Goal: Transaction & Acquisition: Purchase product/service

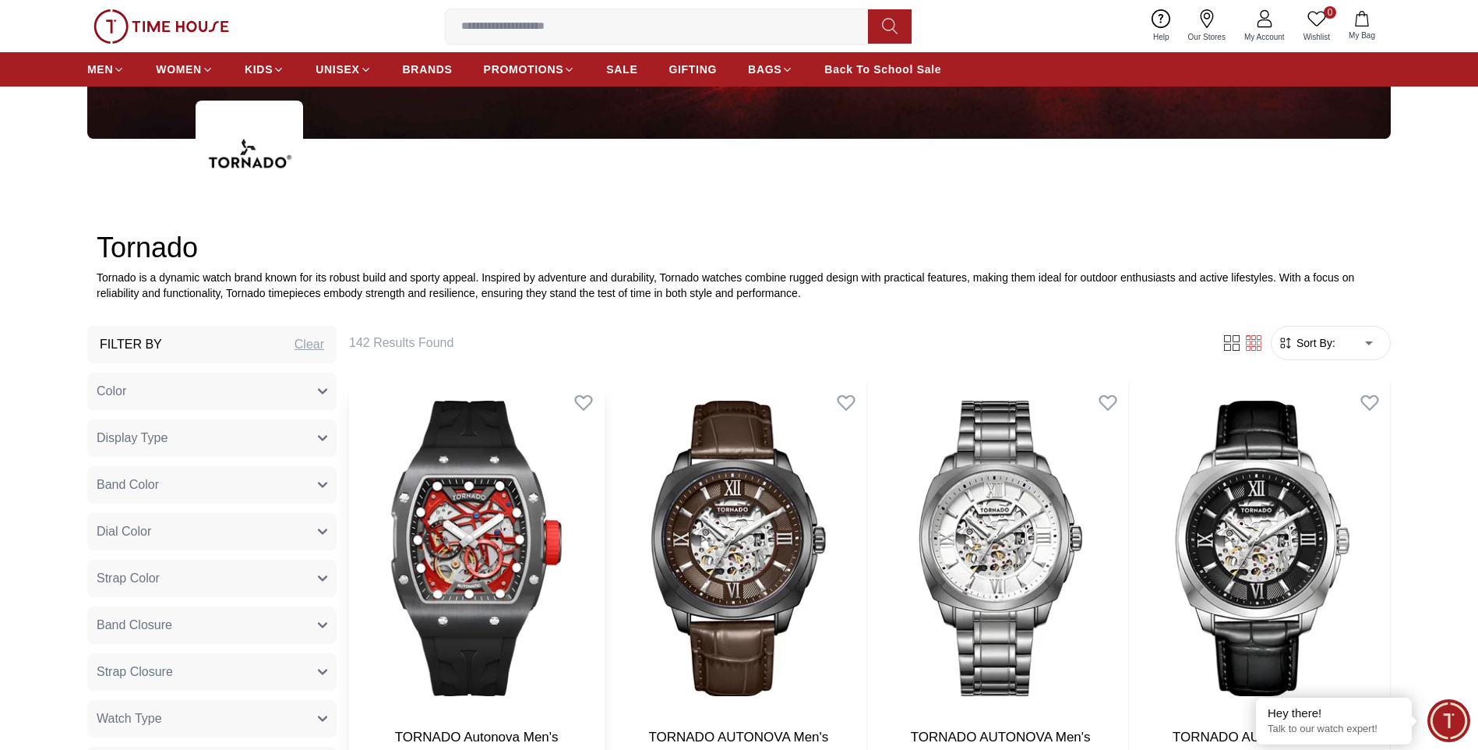
scroll to position [701, 0]
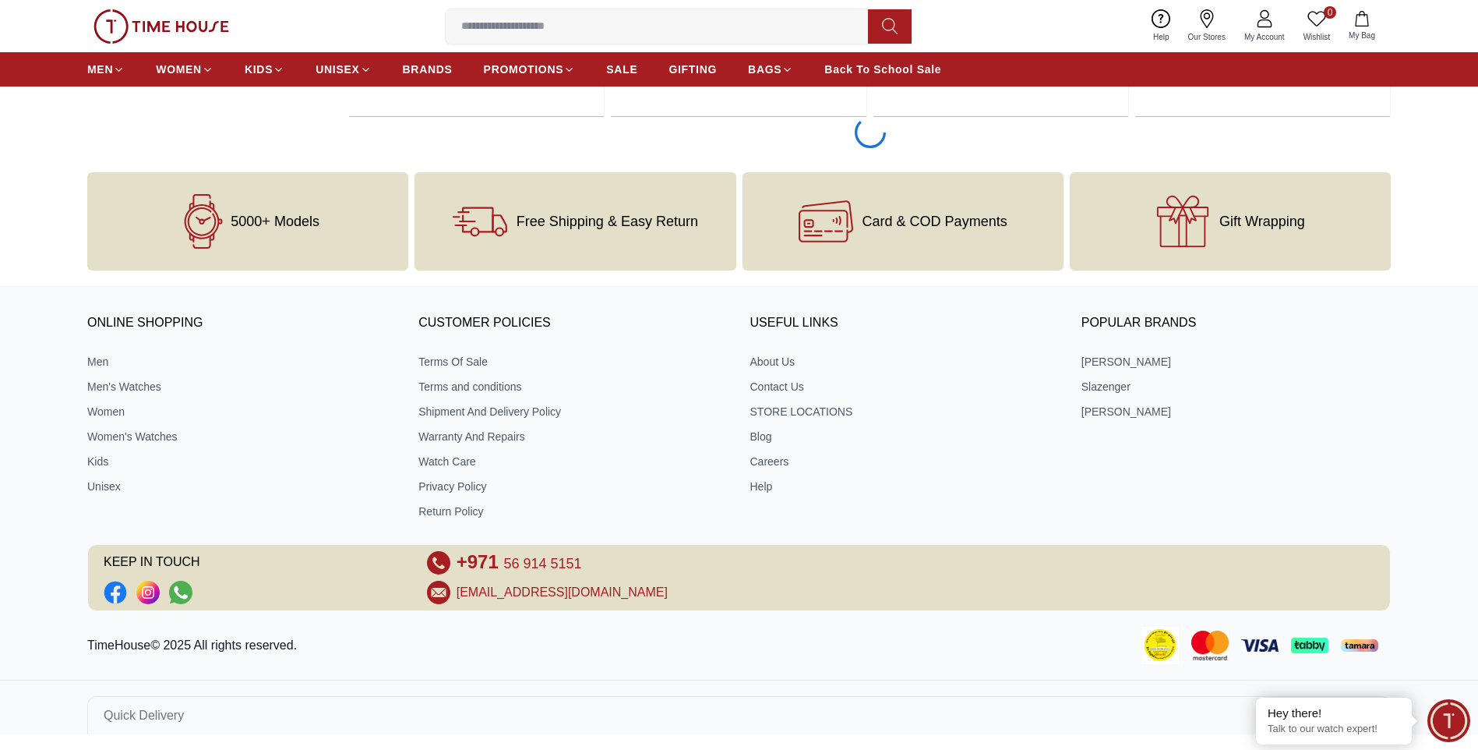
scroll to position [3141, 0]
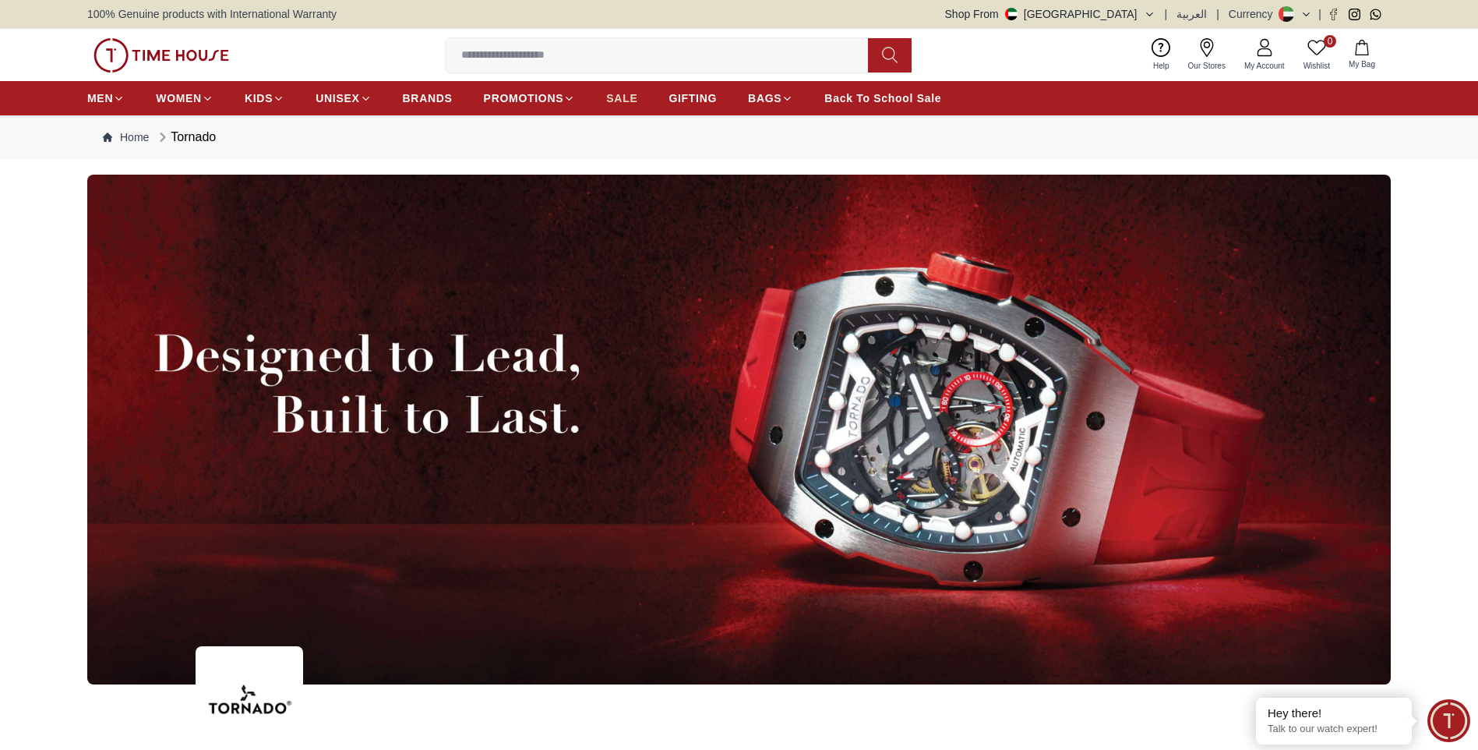
click at [625, 103] on span "SALE" at bounding box center [621, 98] width 31 height 16
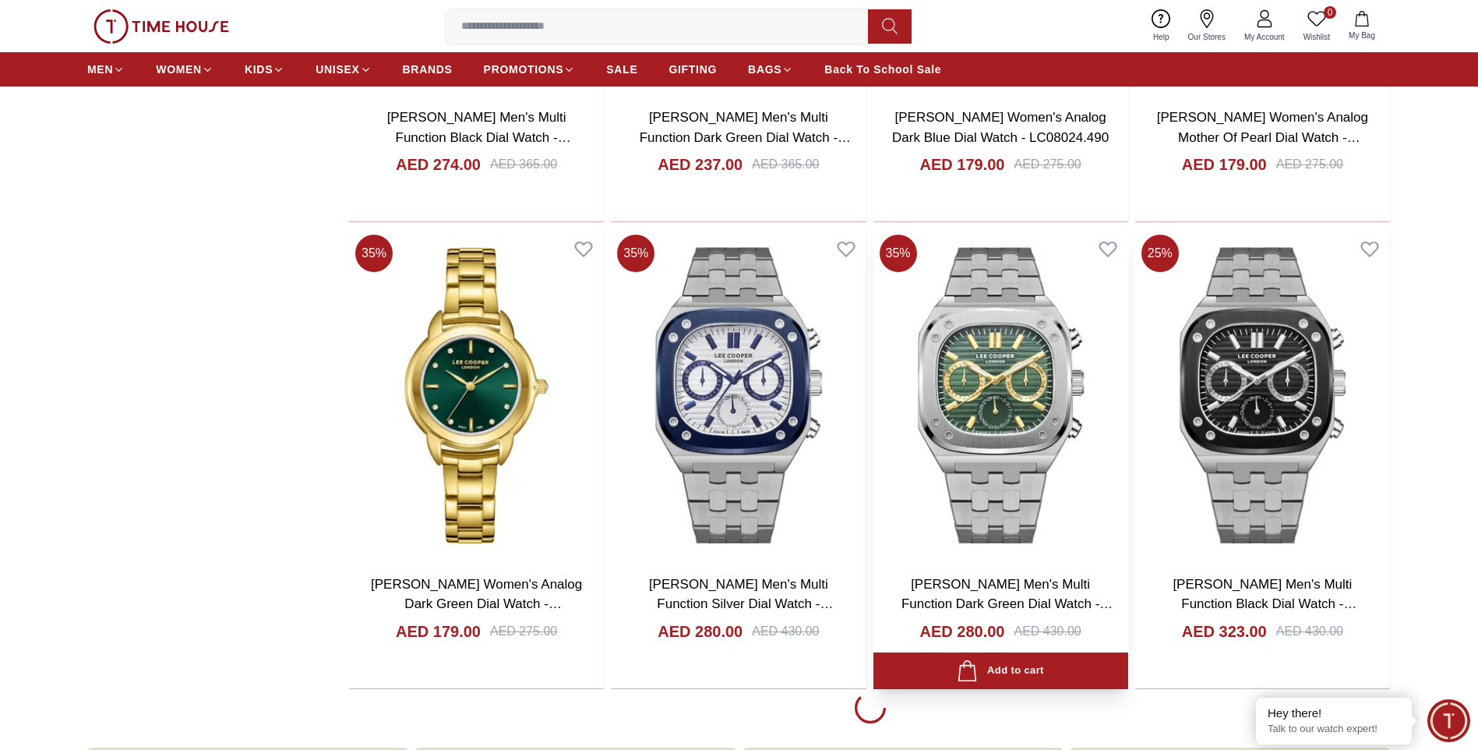
scroll to position [2416, 0]
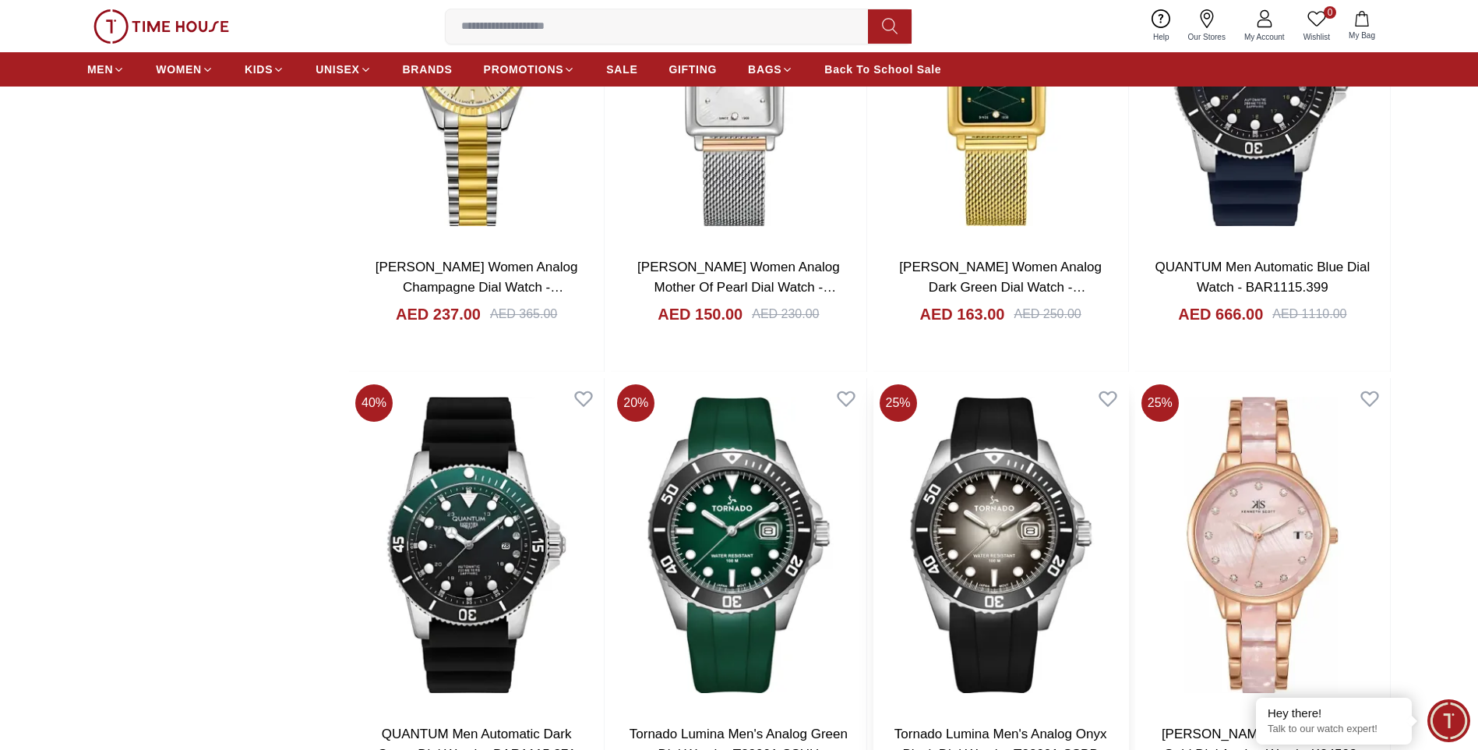
scroll to position [5611, 0]
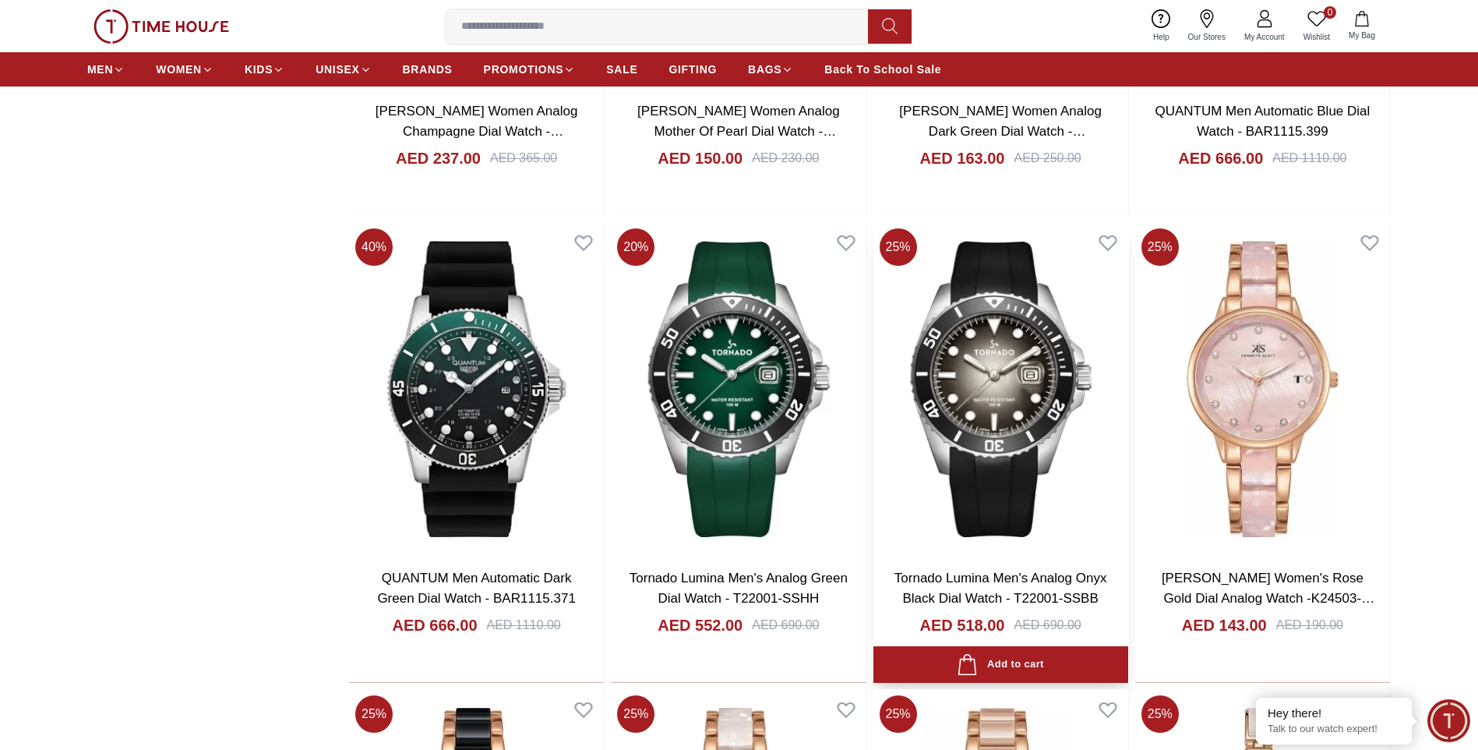
click at [985, 417] on img at bounding box center [1001, 389] width 255 height 334
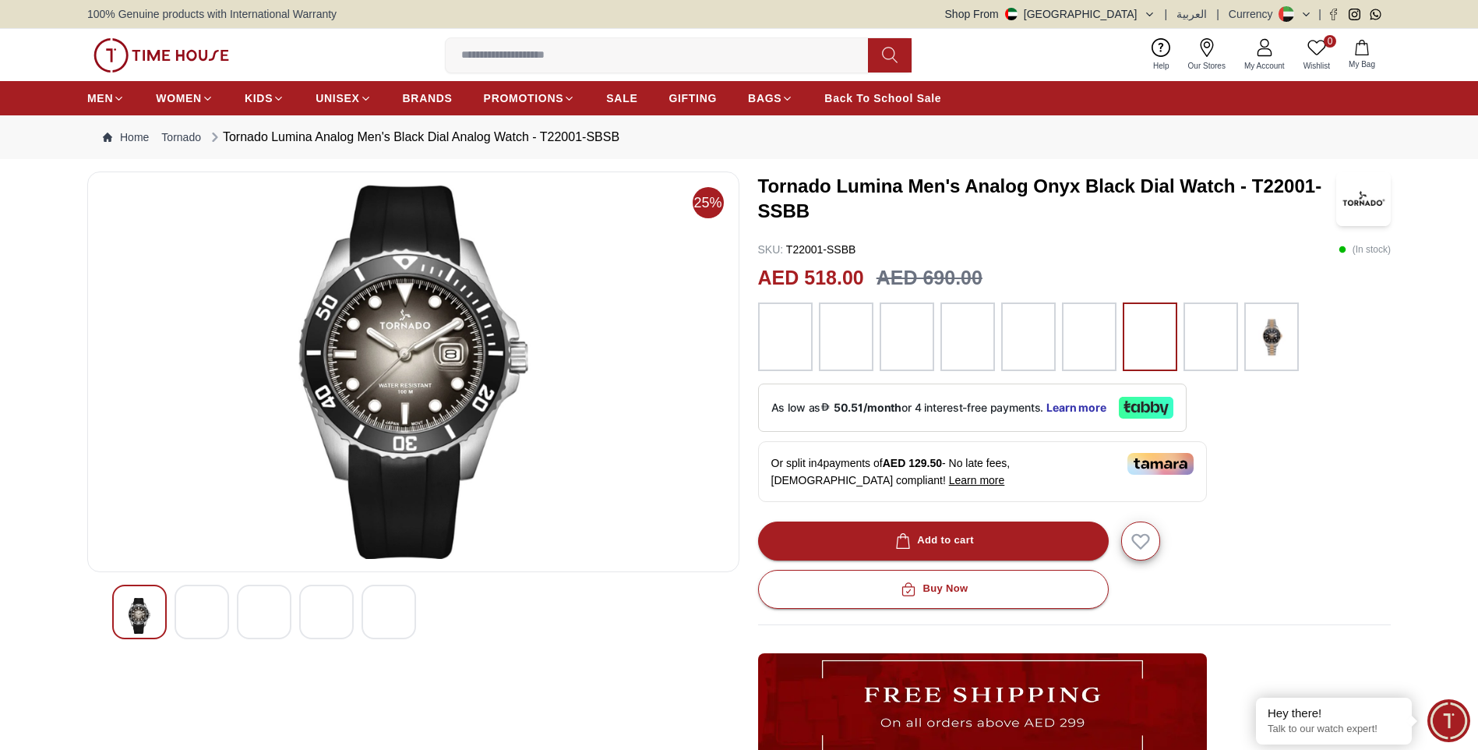
click at [206, 626] on img at bounding box center [202, 617] width 28 height 38
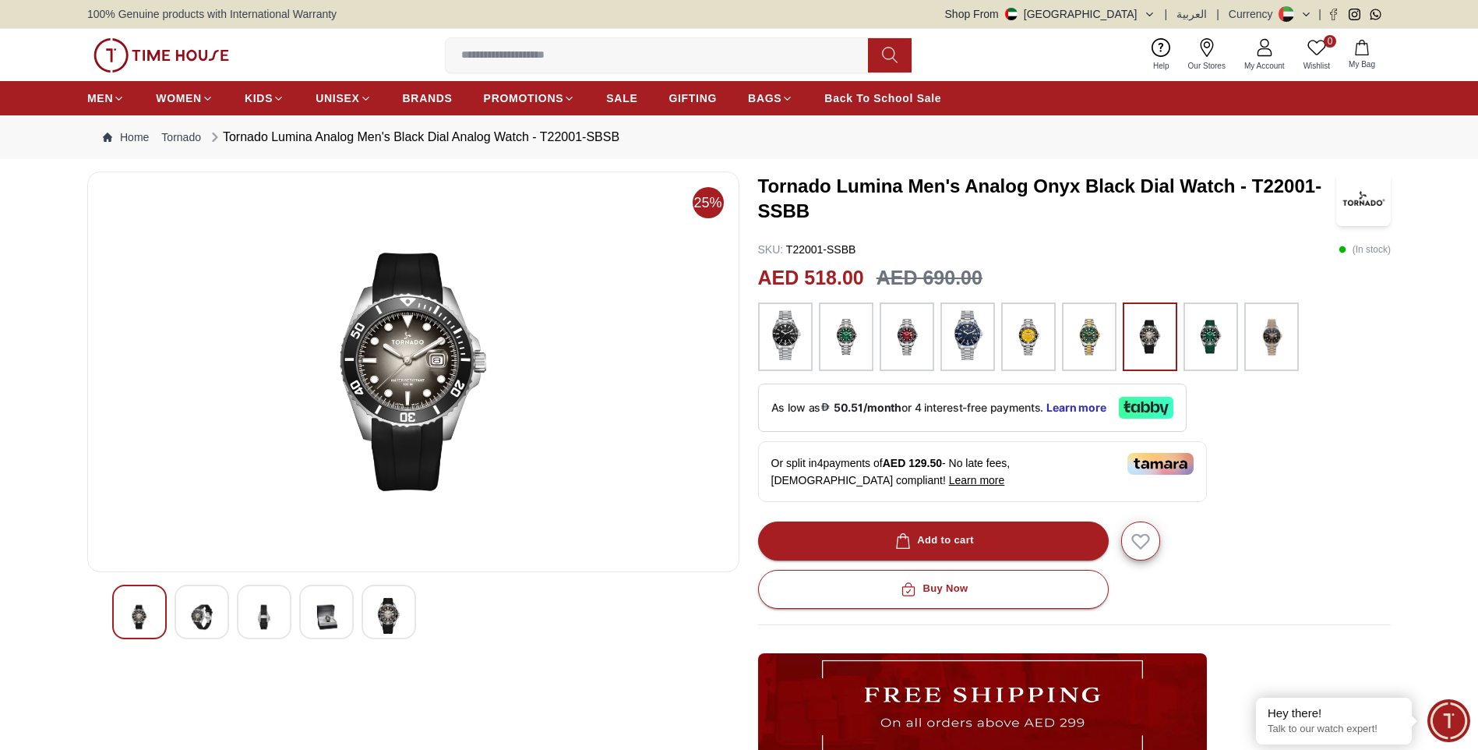
click at [269, 617] on img at bounding box center [264, 617] width 28 height 38
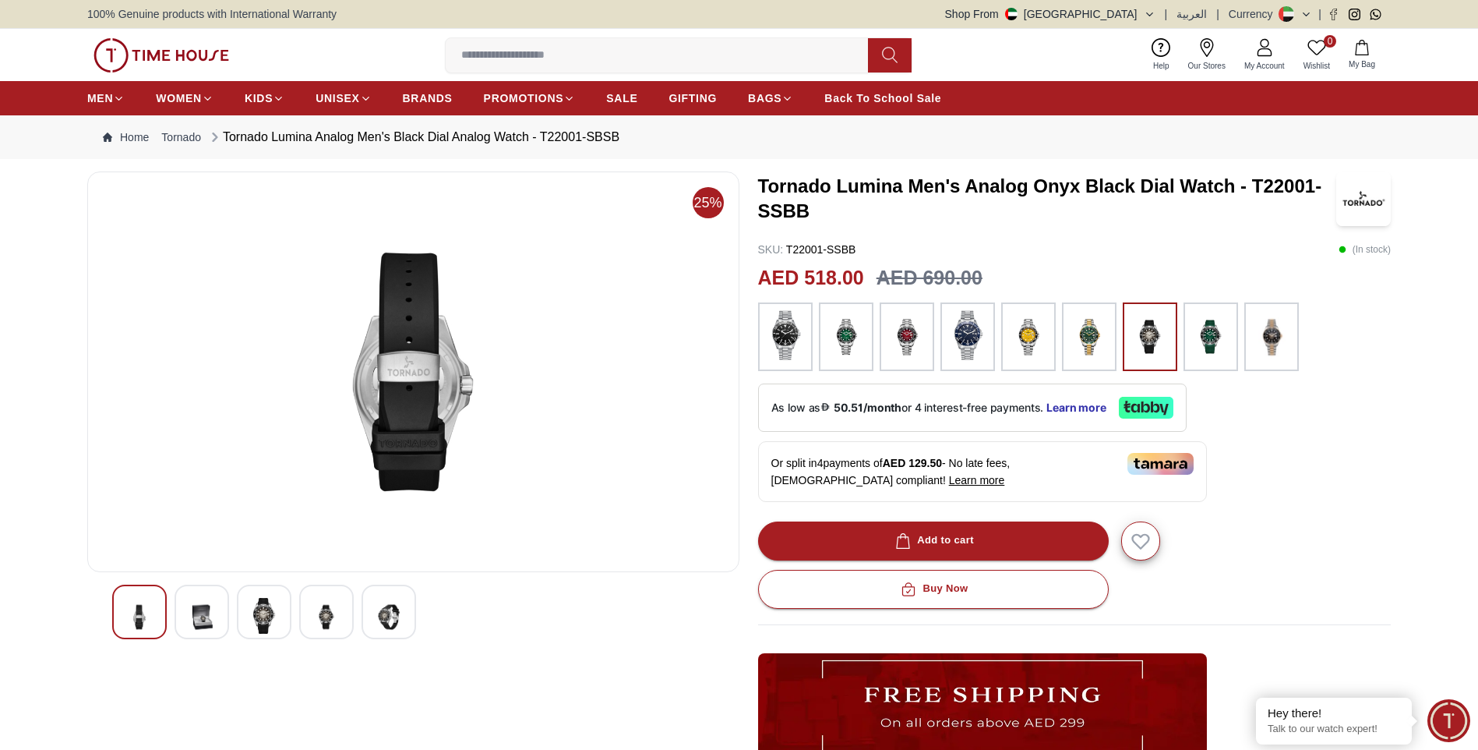
click at [315, 619] on img at bounding box center [327, 617] width 28 height 38
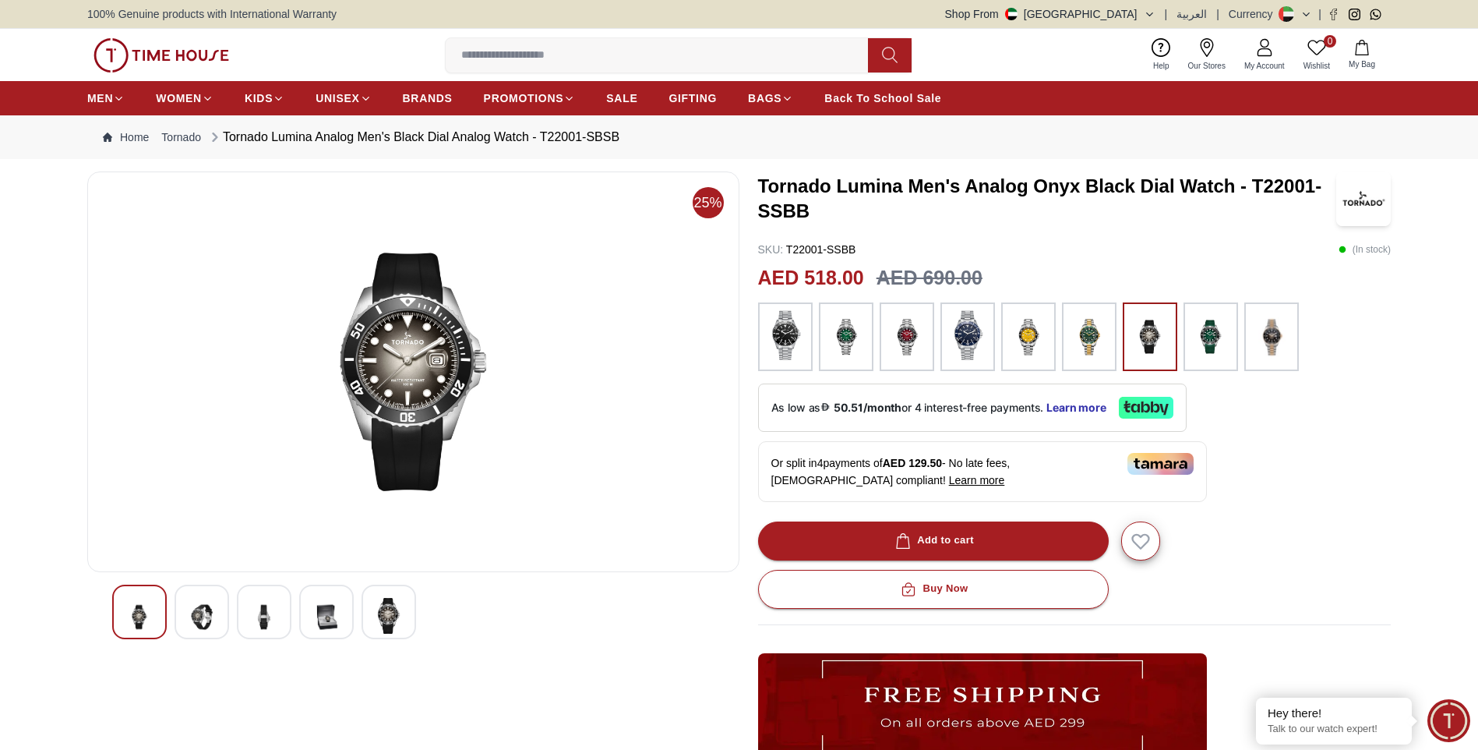
click at [394, 614] on img at bounding box center [389, 616] width 28 height 36
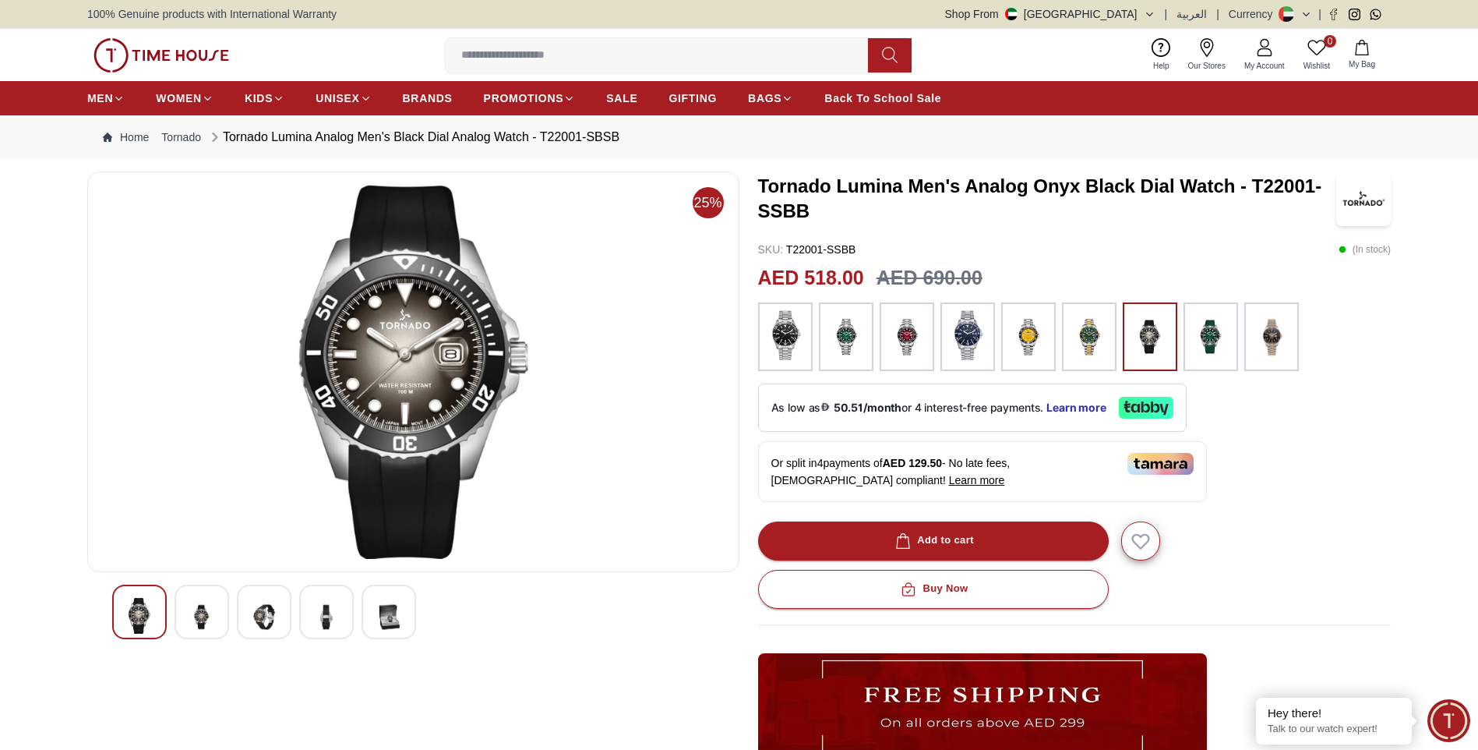
click at [870, 540] on button "Add to cart" at bounding box center [933, 540] width 351 height 39
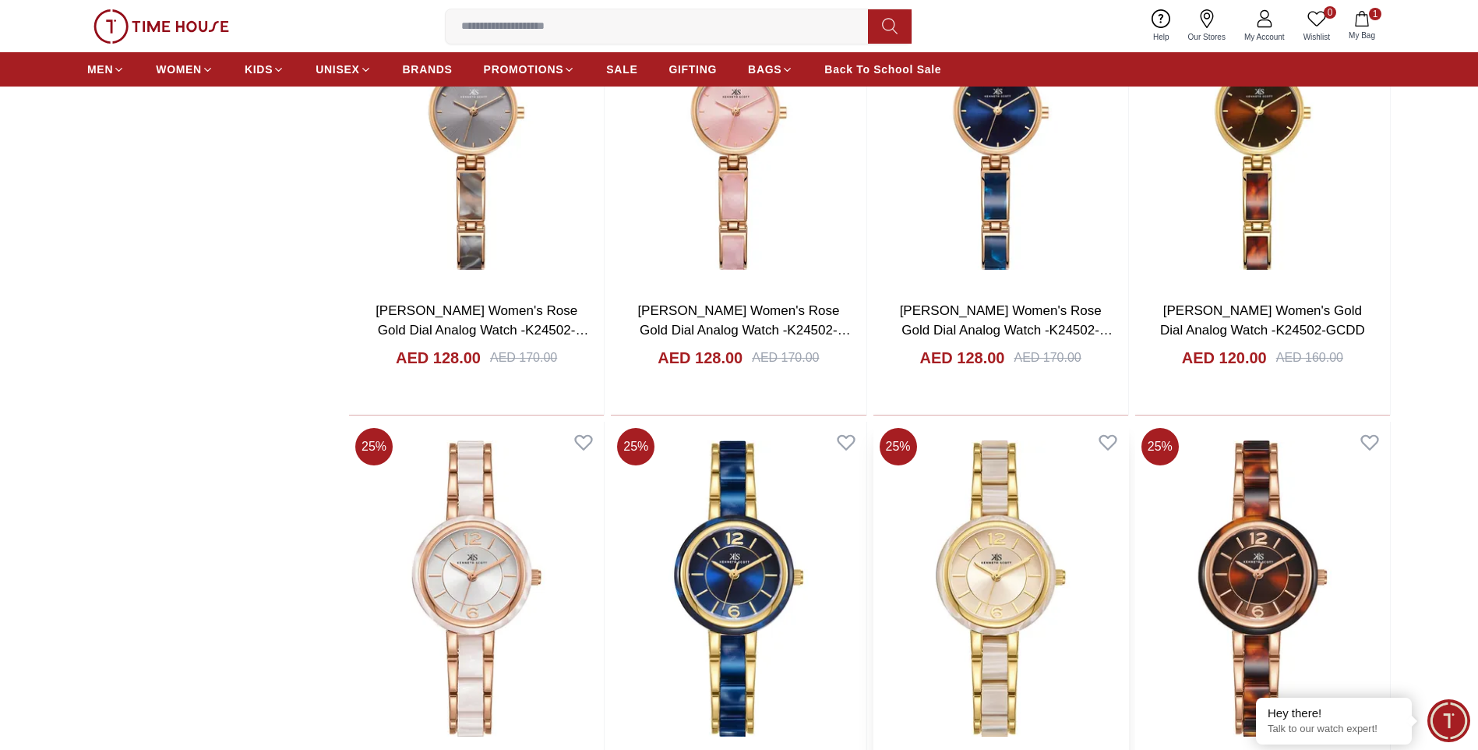
scroll to position [7280, 0]
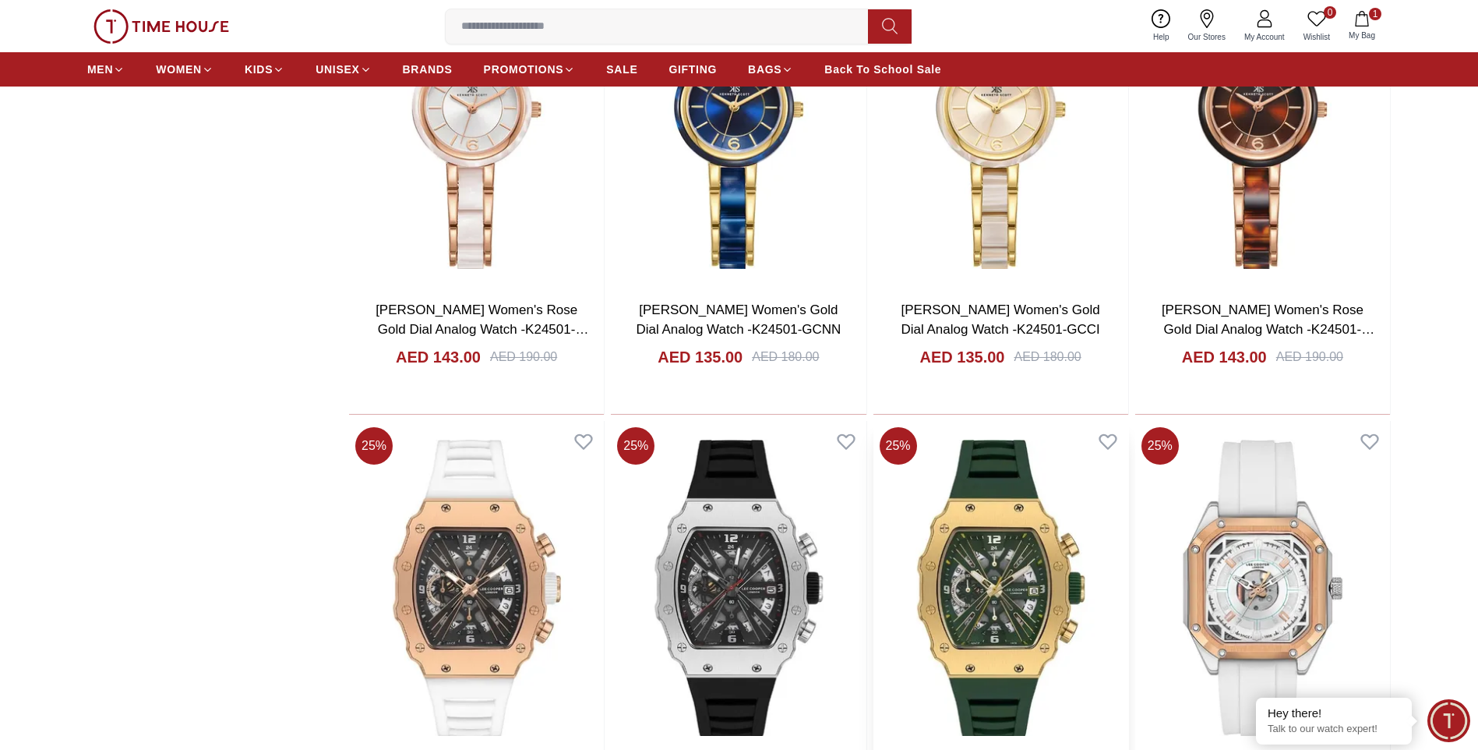
scroll to position [7436, 0]
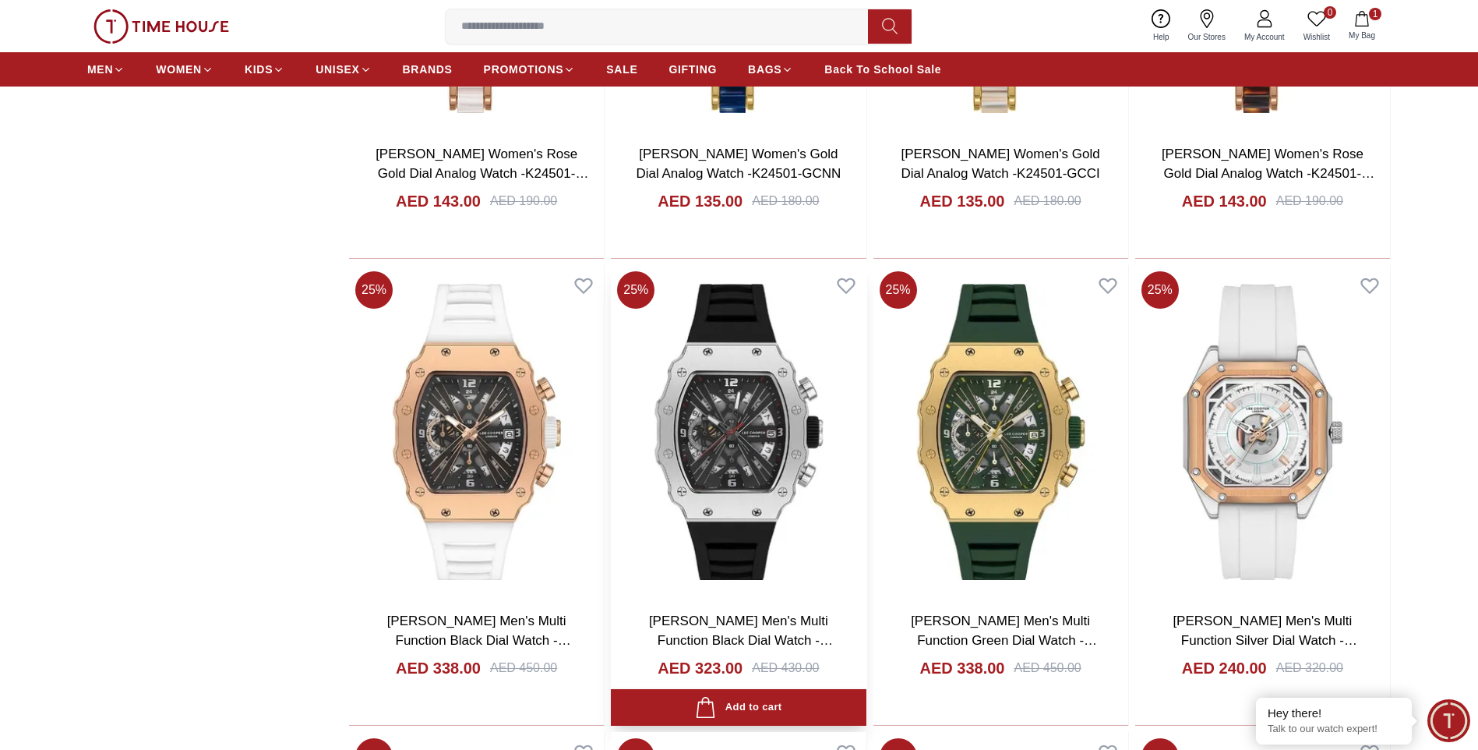
click at [624, 529] on img at bounding box center [738, 432] width 255 height 334
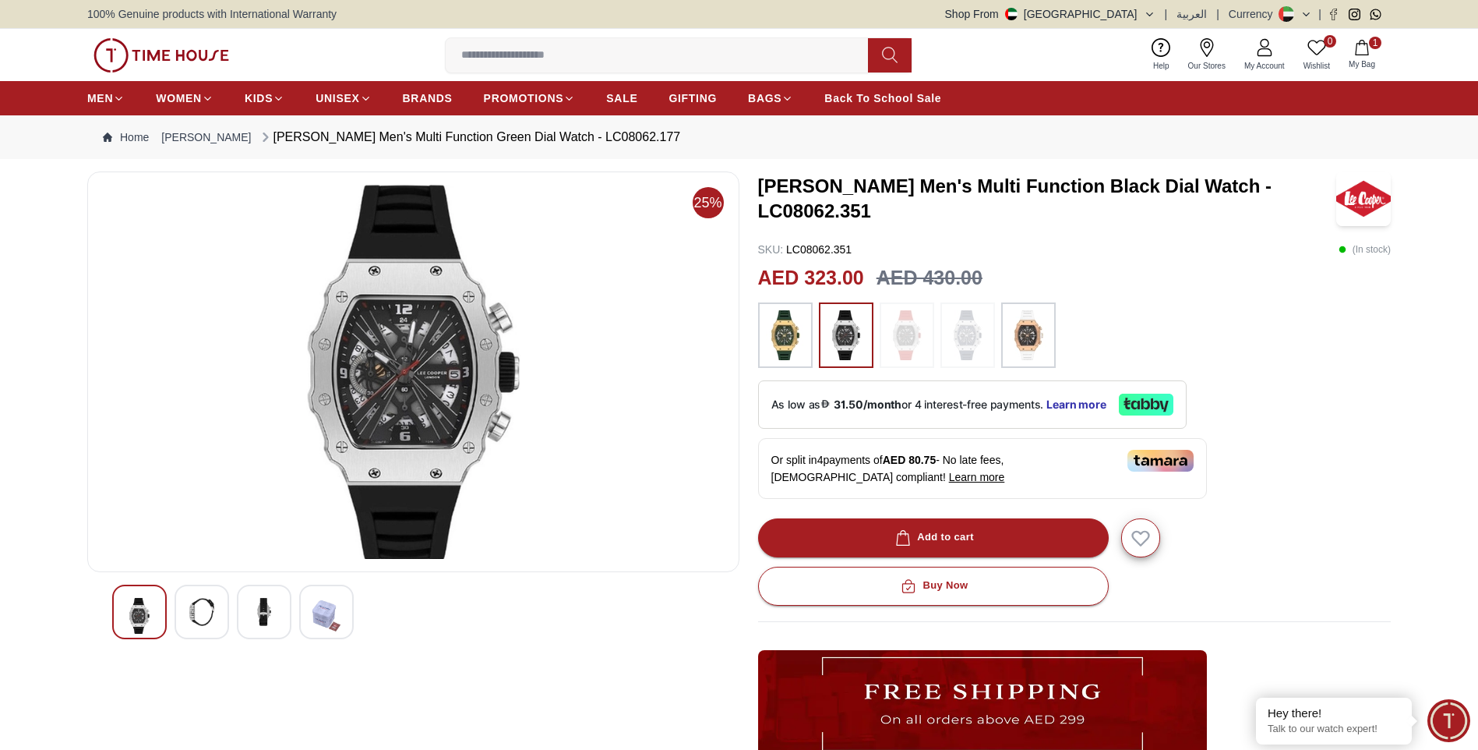
click at [196, 621] on img at bounding box center [202, 612] width 28 height 28
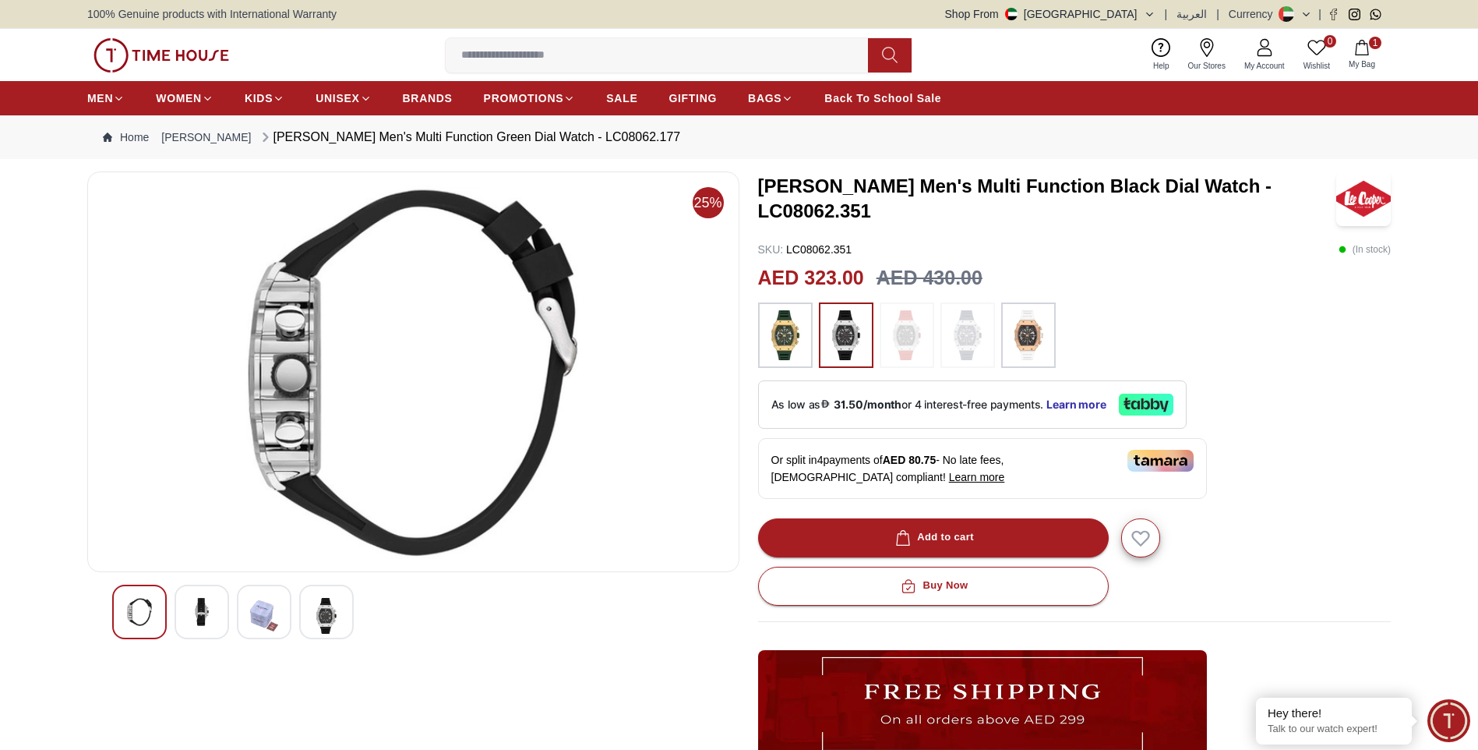
click at [253, 611] on img at bounding box center [264, 616] width 28 height 36
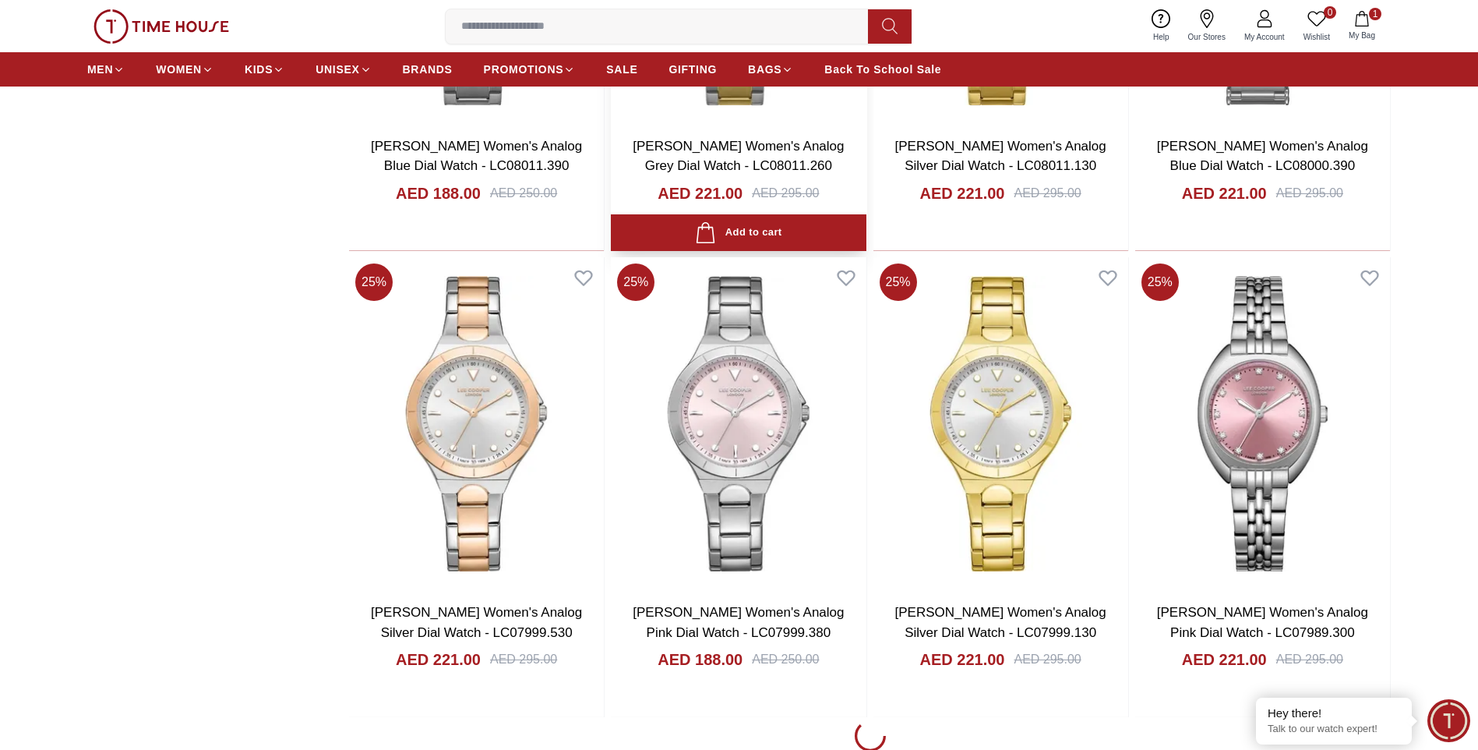
scroll to position [11722, 0]
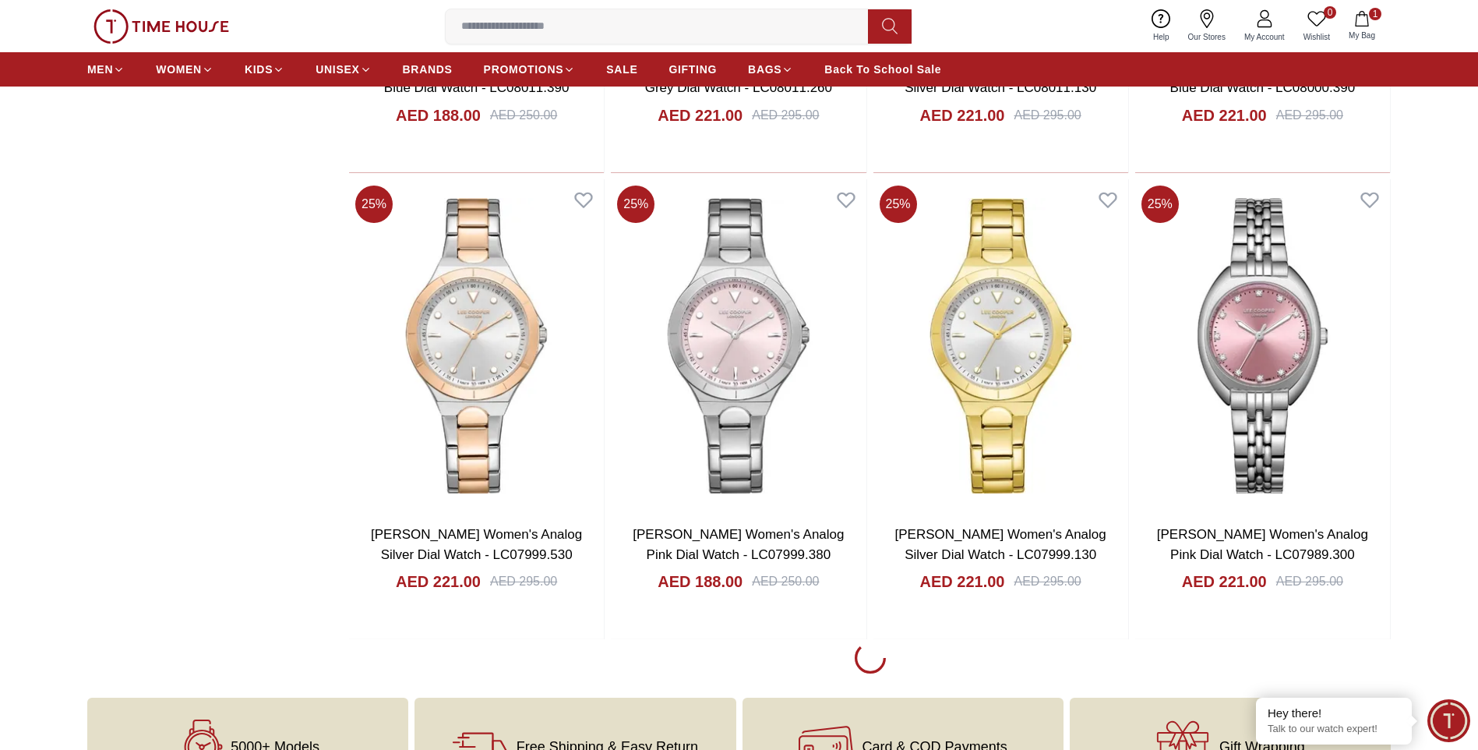
scroll to position [12190, 0]
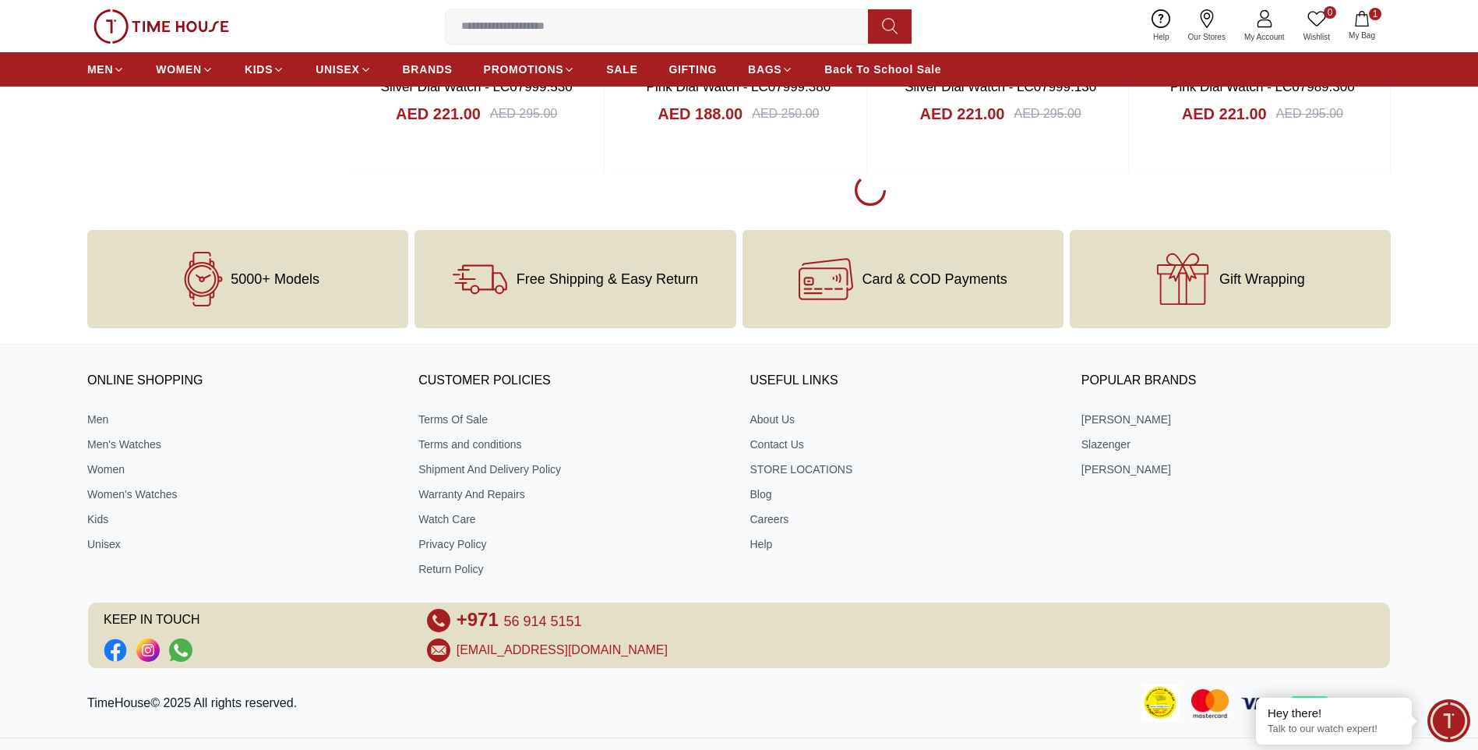
click at [652, 37] on input at bounding box center [663, 26] width 435 height 31
click at [628, 21] on input at bounding box center [663, 26] width 435 height 31
click at [628, 19] on input at bounding box center [663, 26] width 435 height 31
click at [729, 257] on div "Free Shipping & Easy Return" at bounding box center [575, 279] width 321 height 98
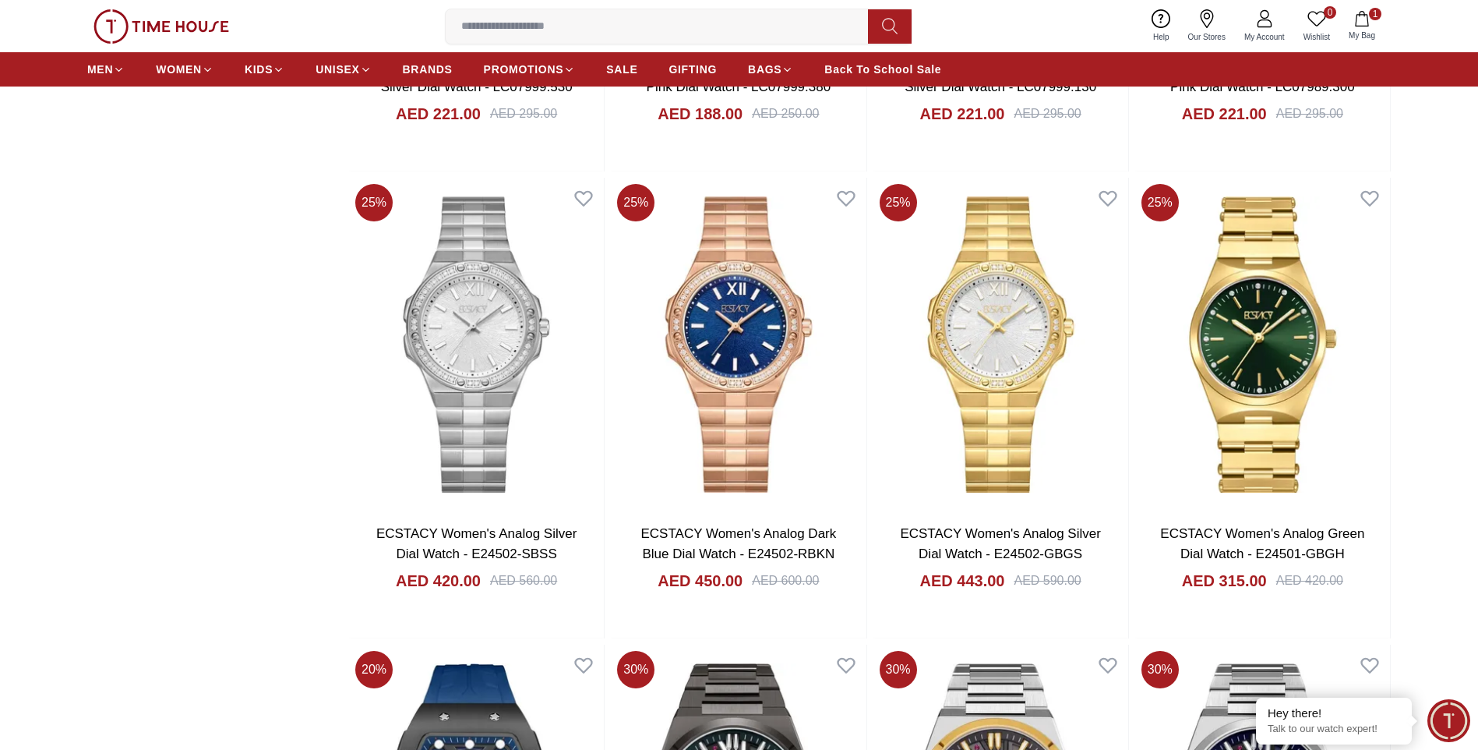
click at [551, 25] on input at bounding box center [663, 26] width 435 height 31
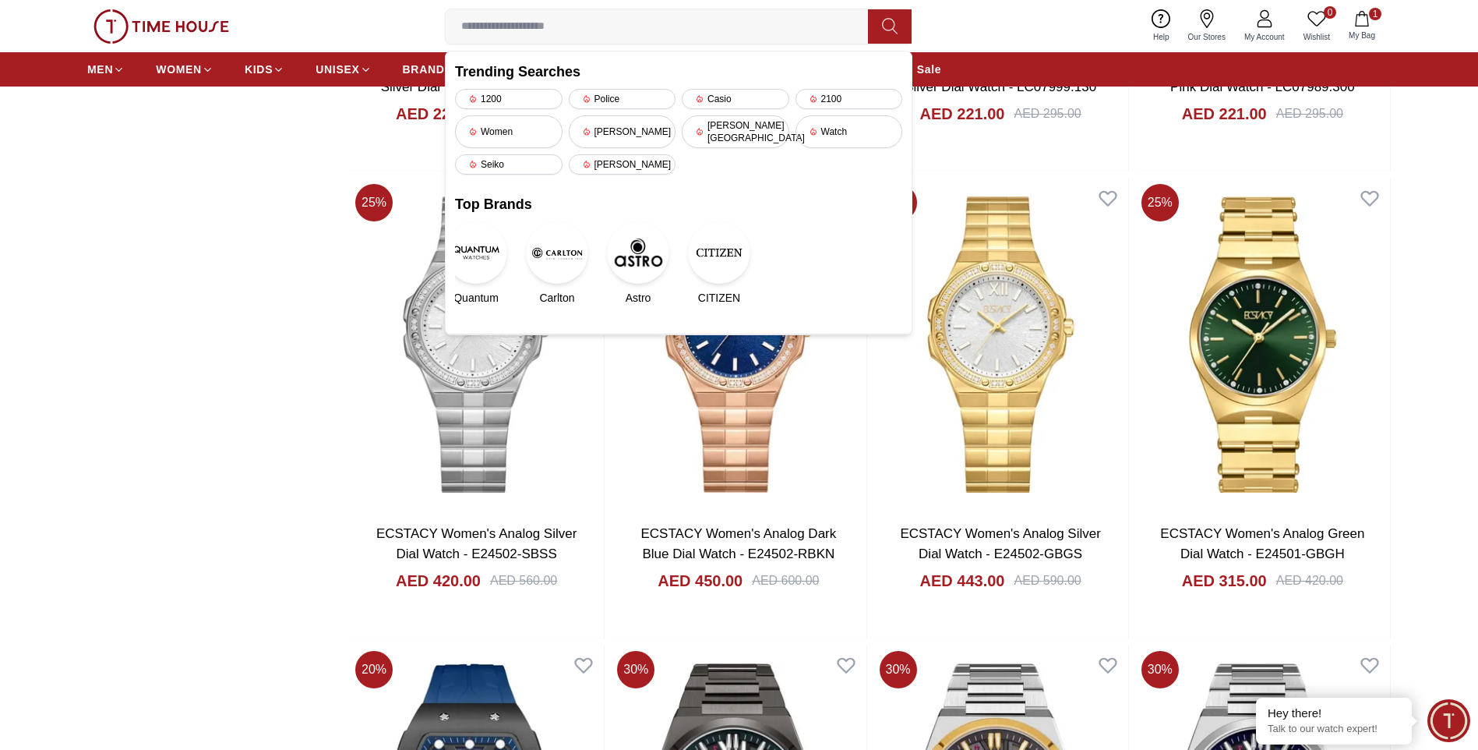
click at [707, 238] on img at bounding box center [719, 252] width 62 height 62
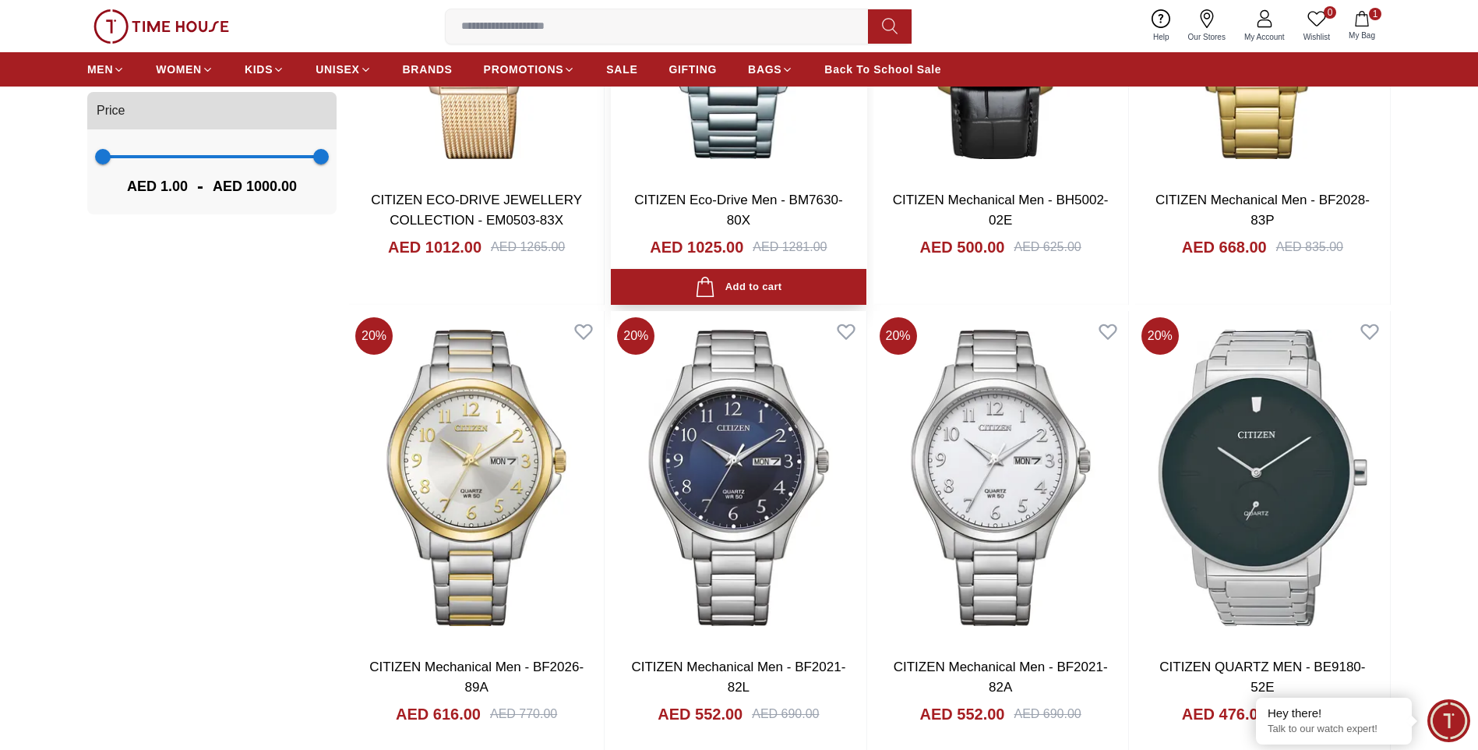
scroll to position [1559, 0]
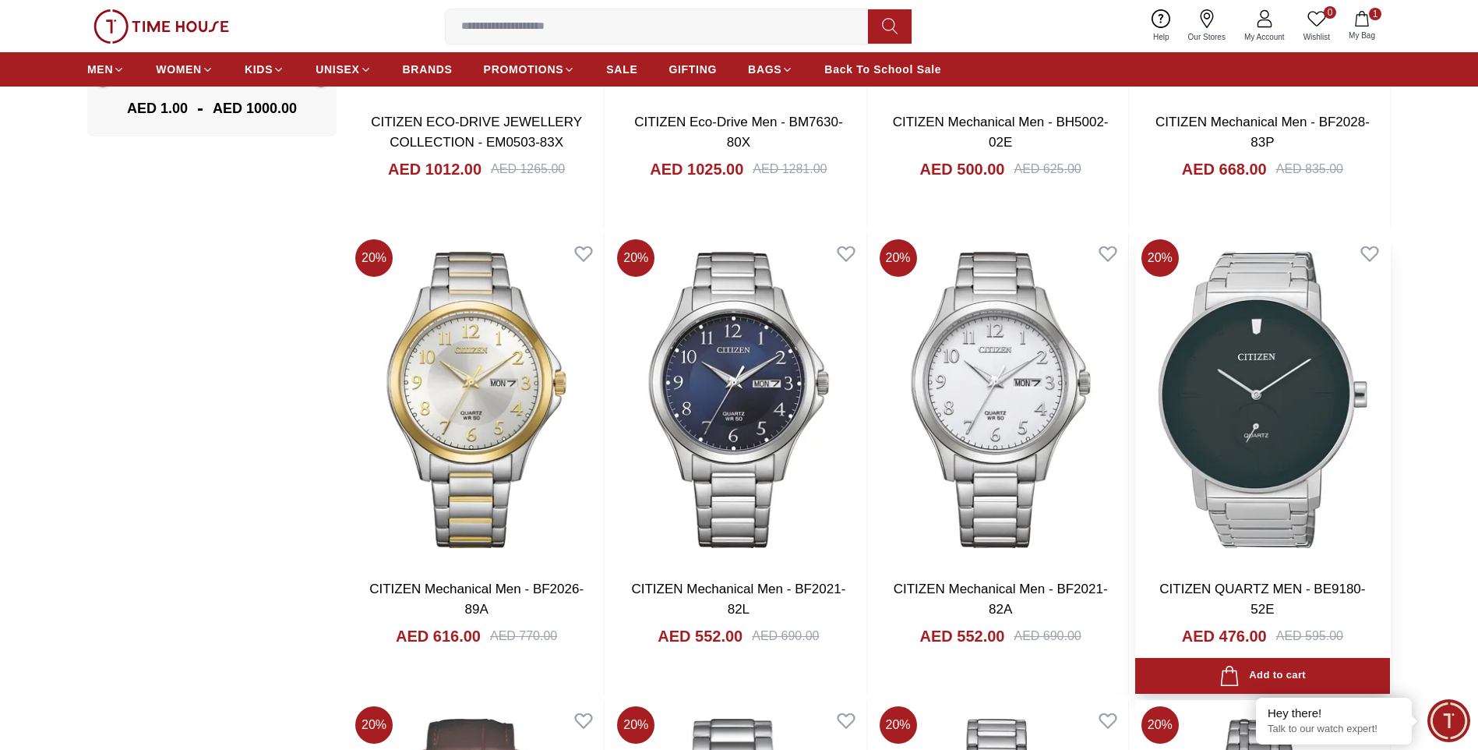
click at [1314, 417] on img at bounding box center [1262, 400] width 255 height 334
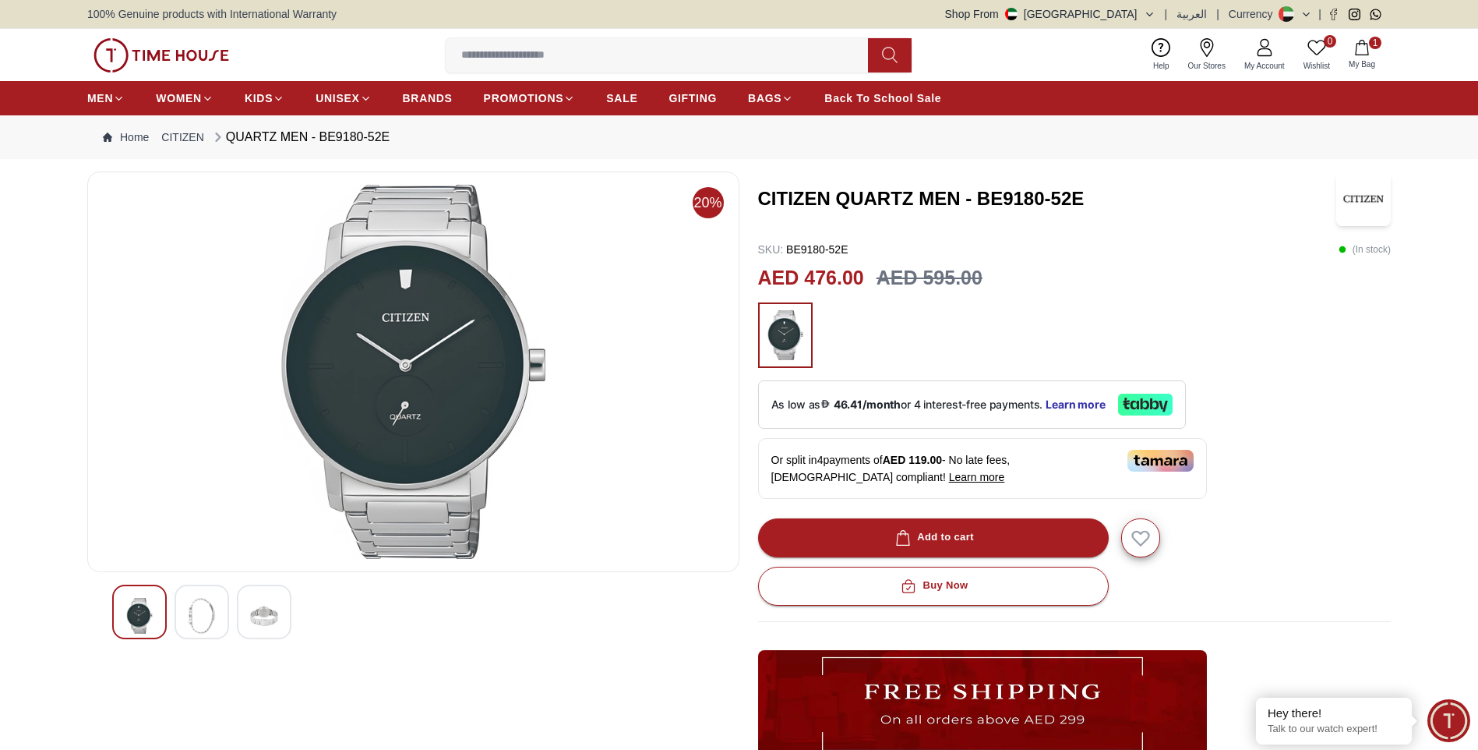
click at [203, 627] on img at bounding box center [202, 616] width 28 height 36
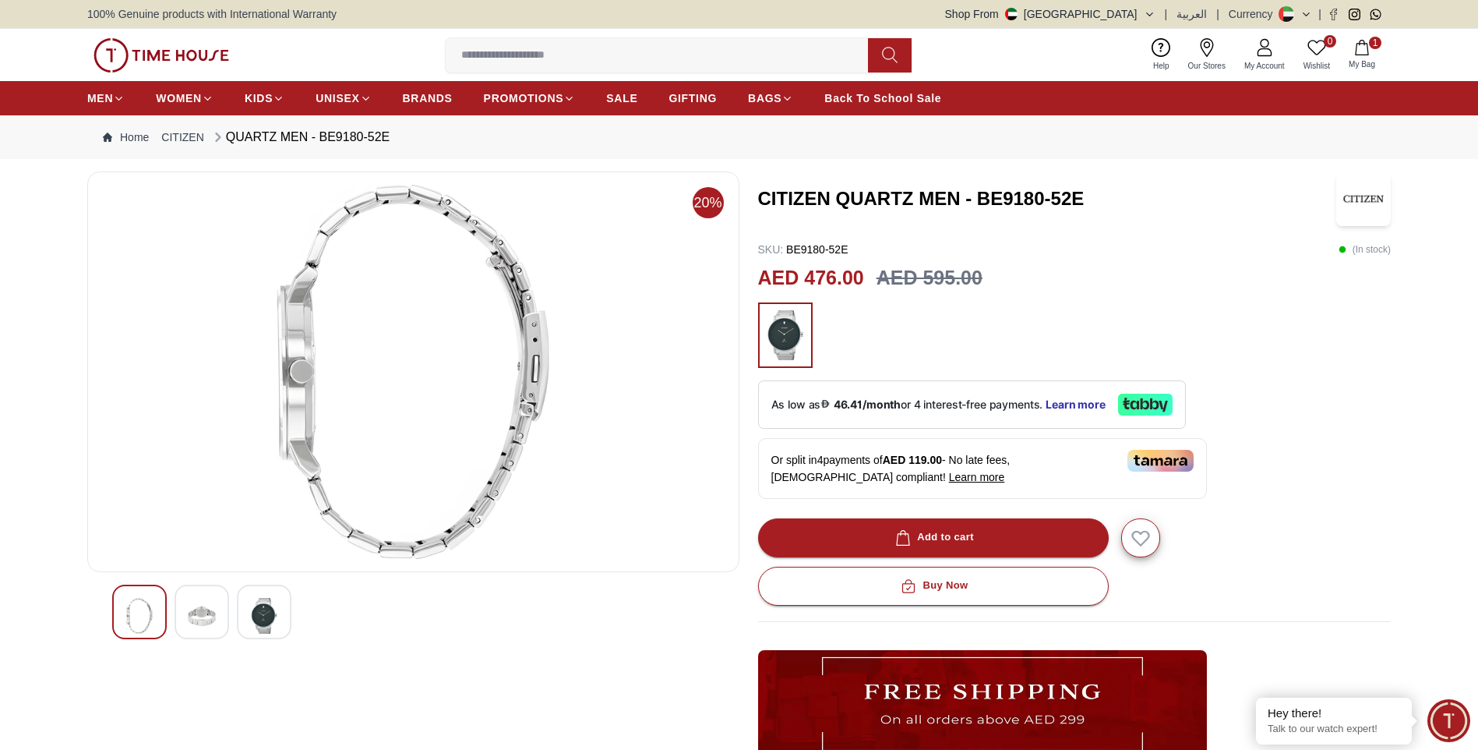
click at [254, 623] on img at bounding box center [264, 616] width 28 height 36
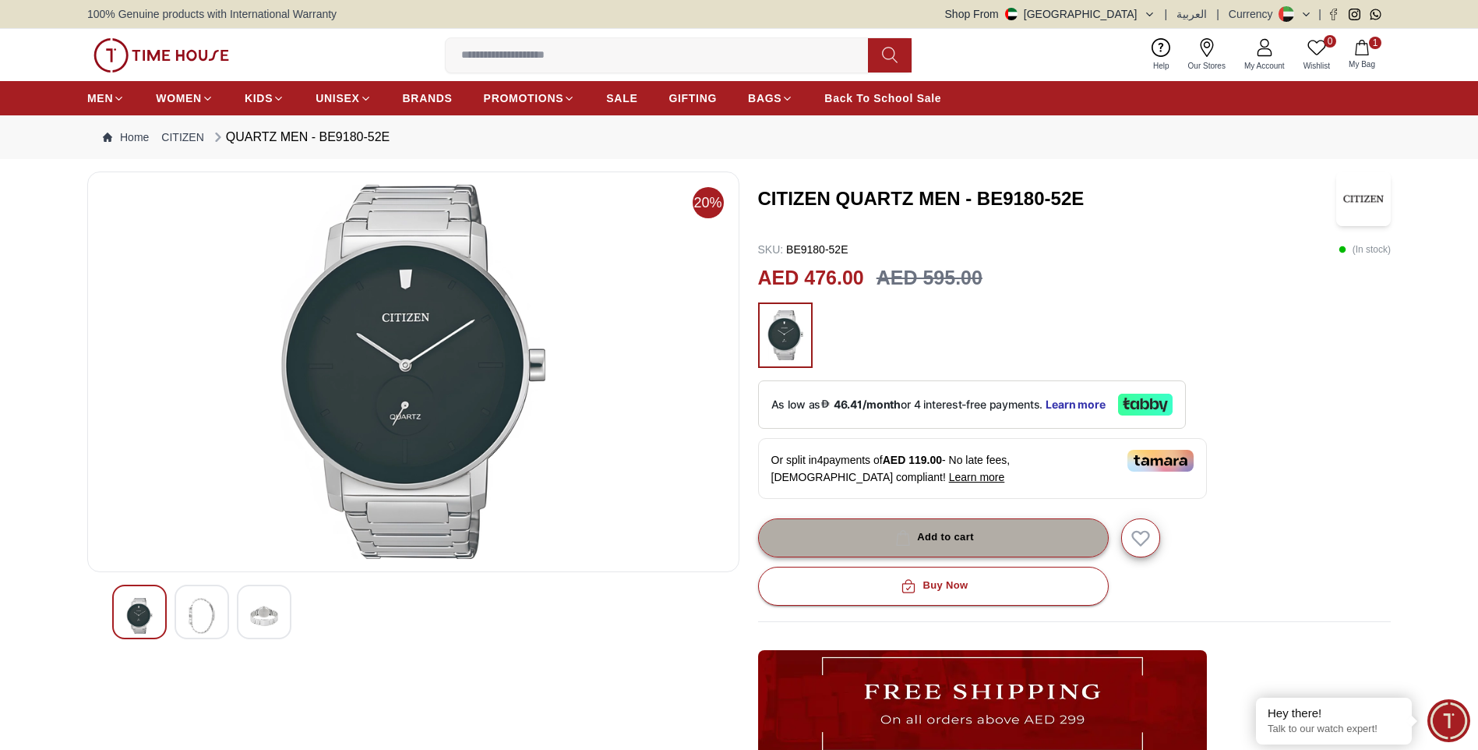
click at [969, 537] on div "Add to cart" at bounding box center [933, 537] width 82 height 18
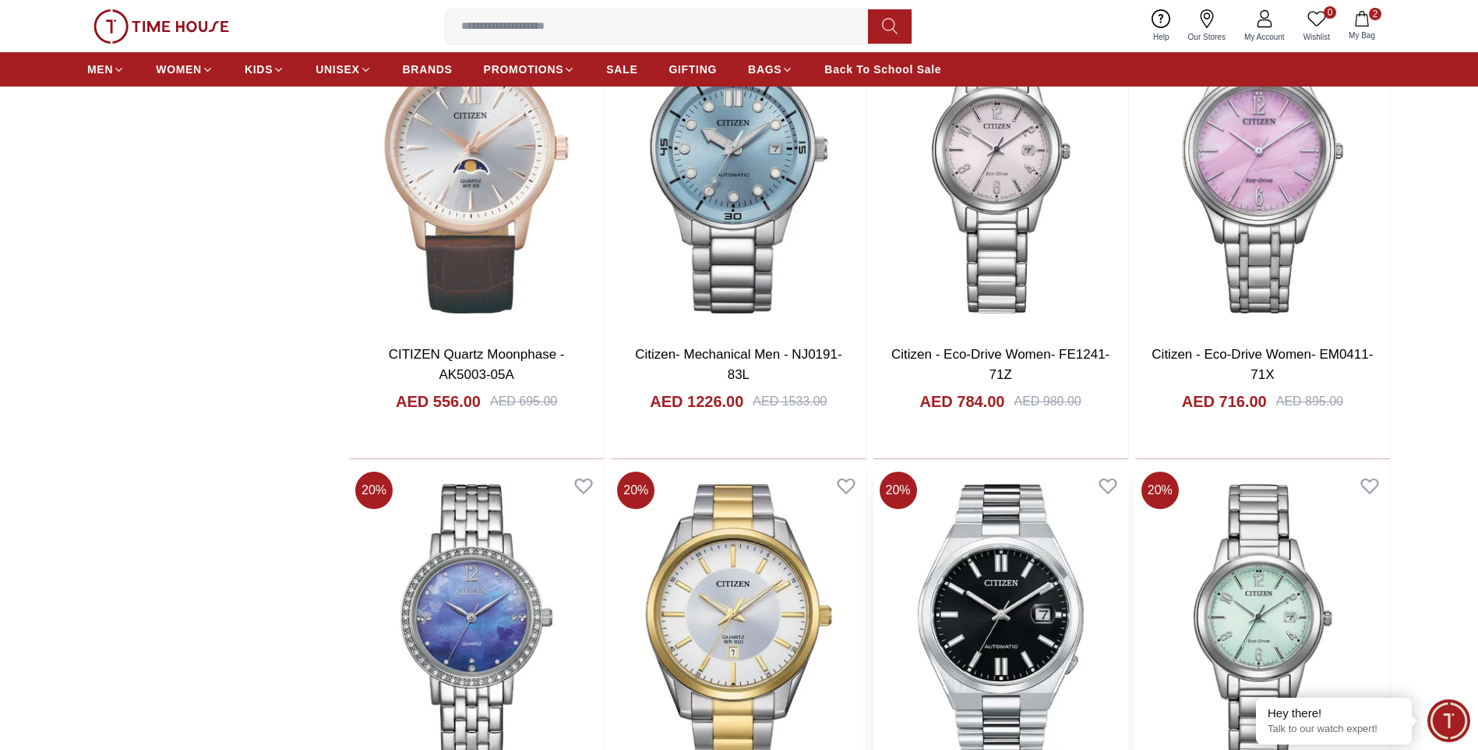
scroll to position [2494, 0]
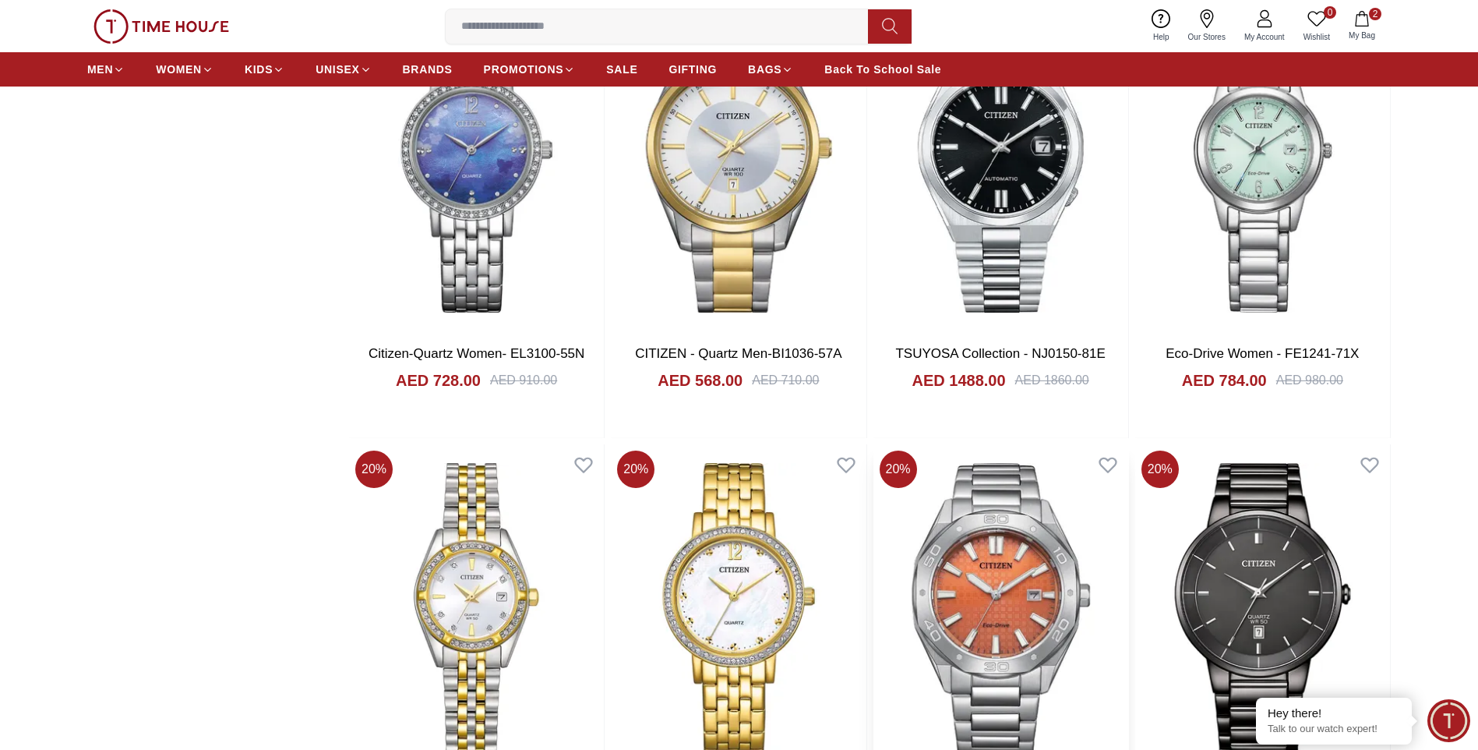
scroll to position [2806, 0]
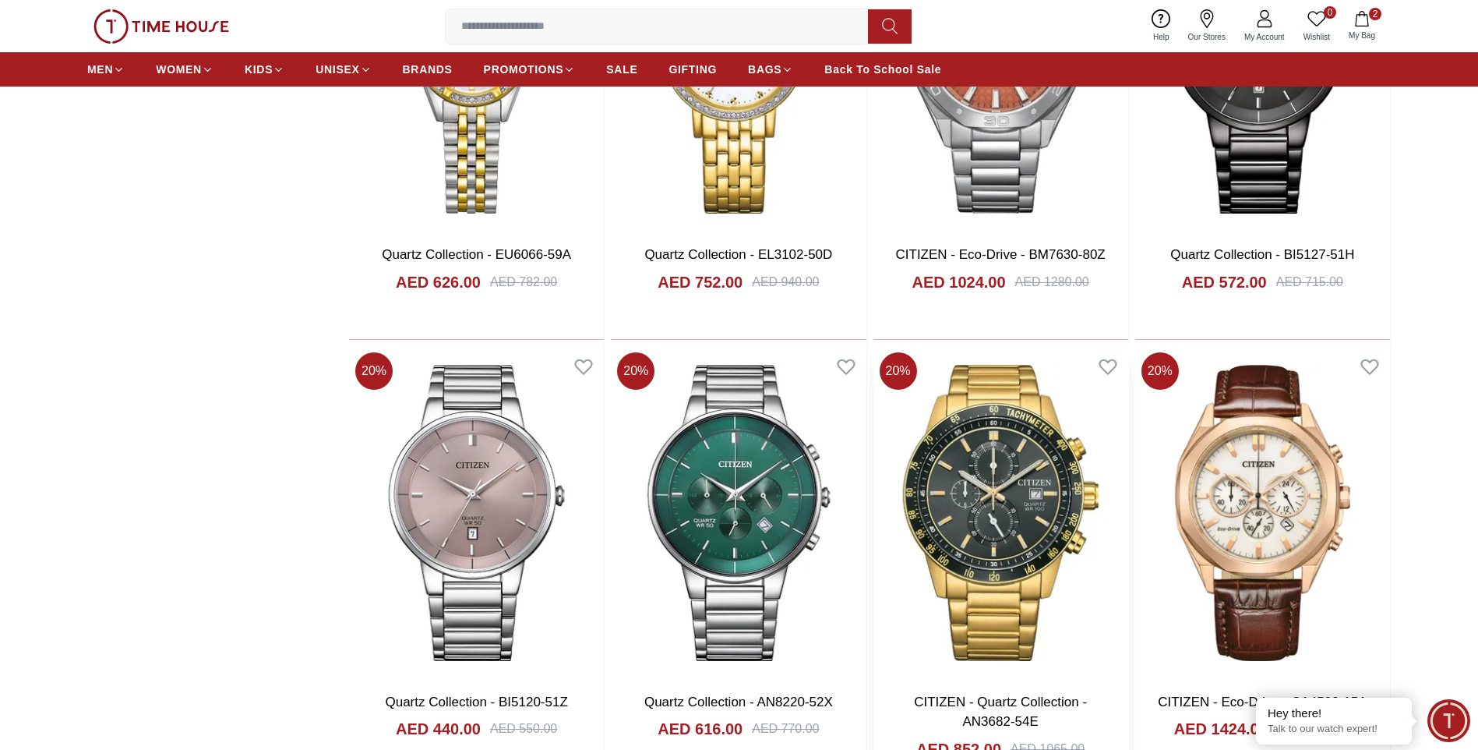
scroll to position [3351, 0]
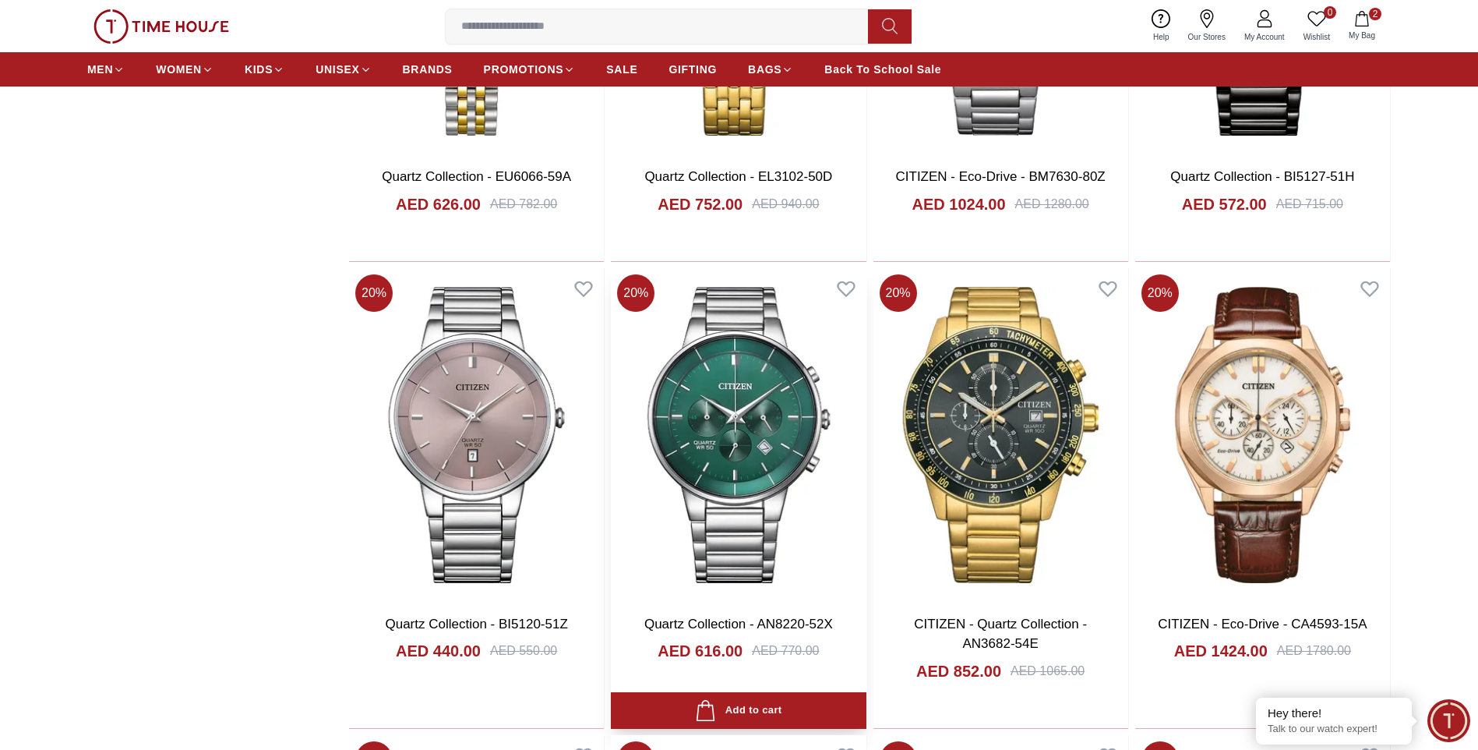
click at [805, 496] on img at bounding box center [738, 435] width 255 height 334
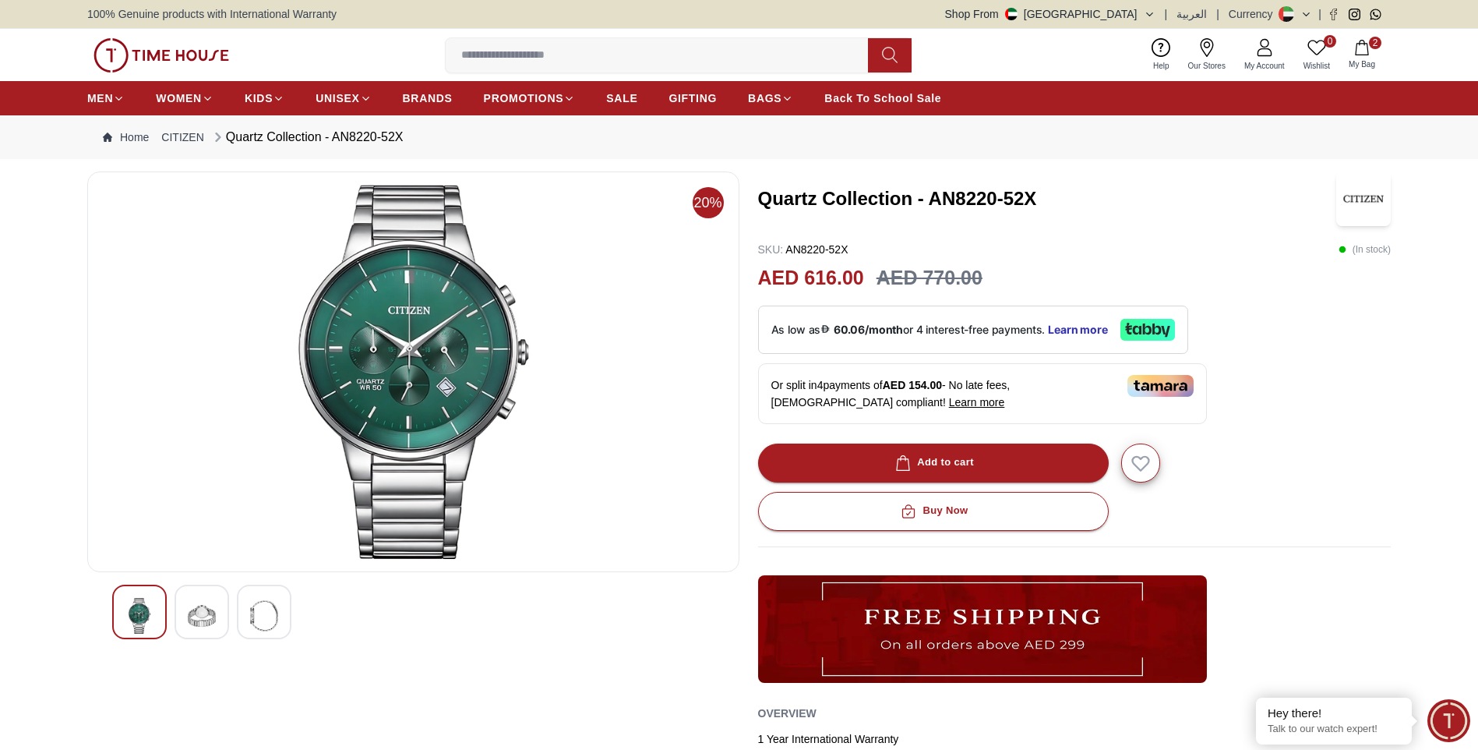
click at [211, 620] on img at bounding box center [202, 616] width 28 height 36
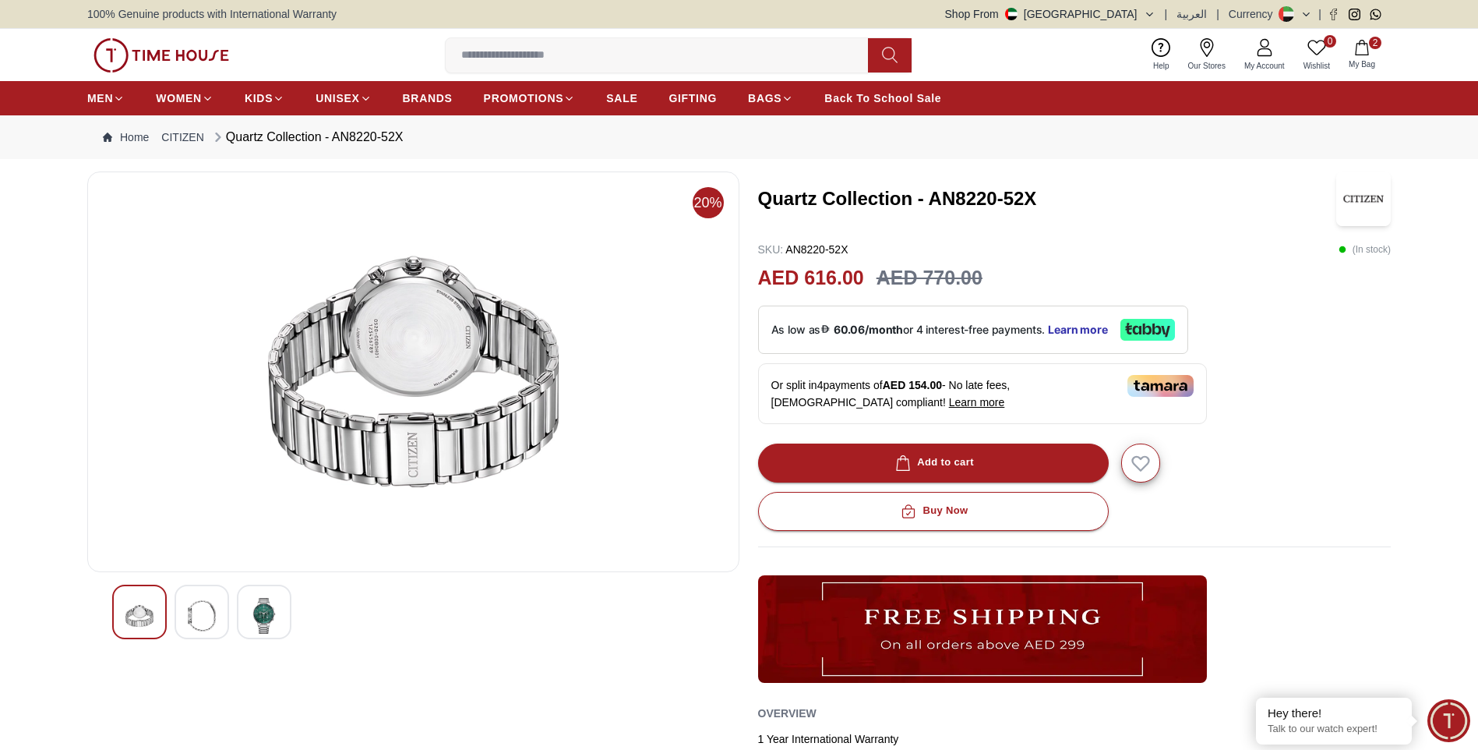
click at [268, 613] on img at bounding box center [264, 616] width 28 height 36
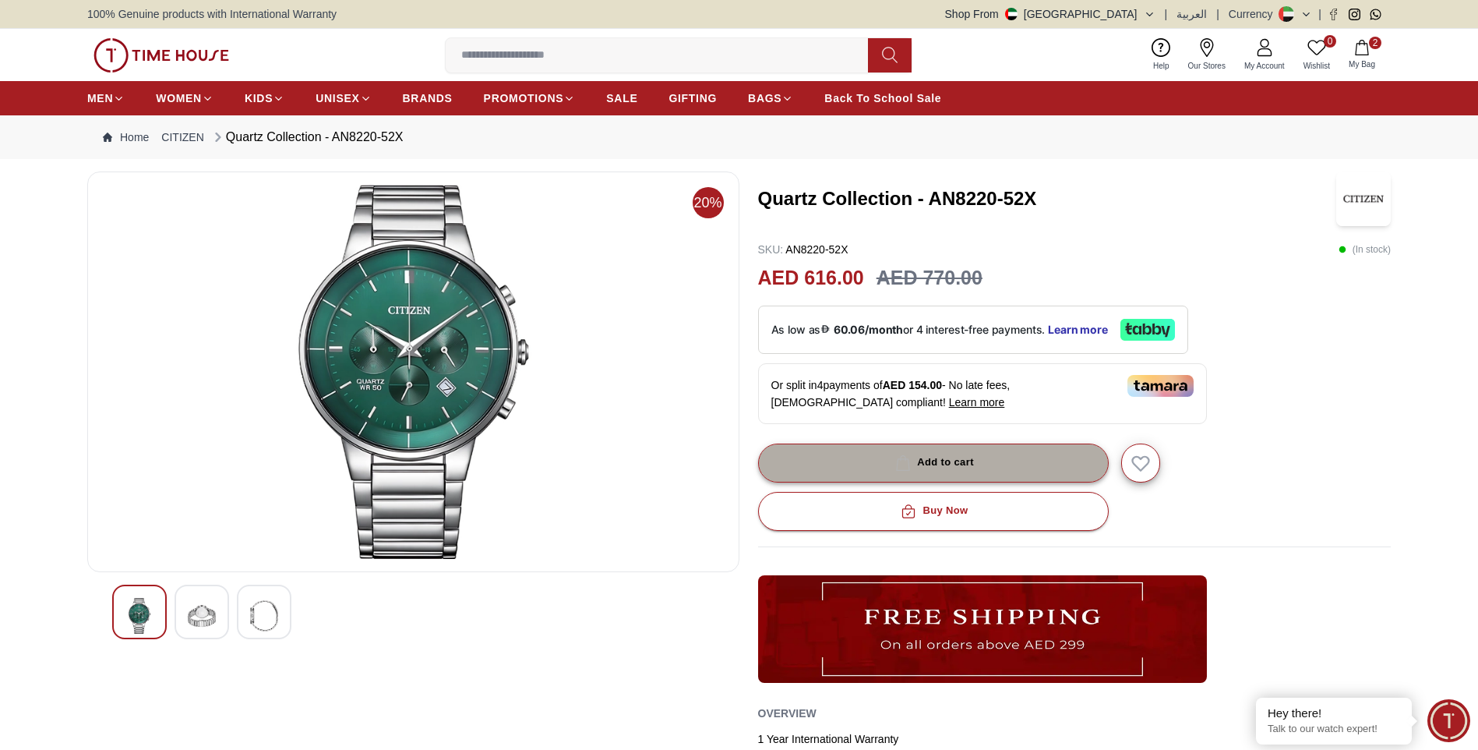
click at [876, 461] on button "Add to cart" at bounding box center [933, 462] width 351 height 39
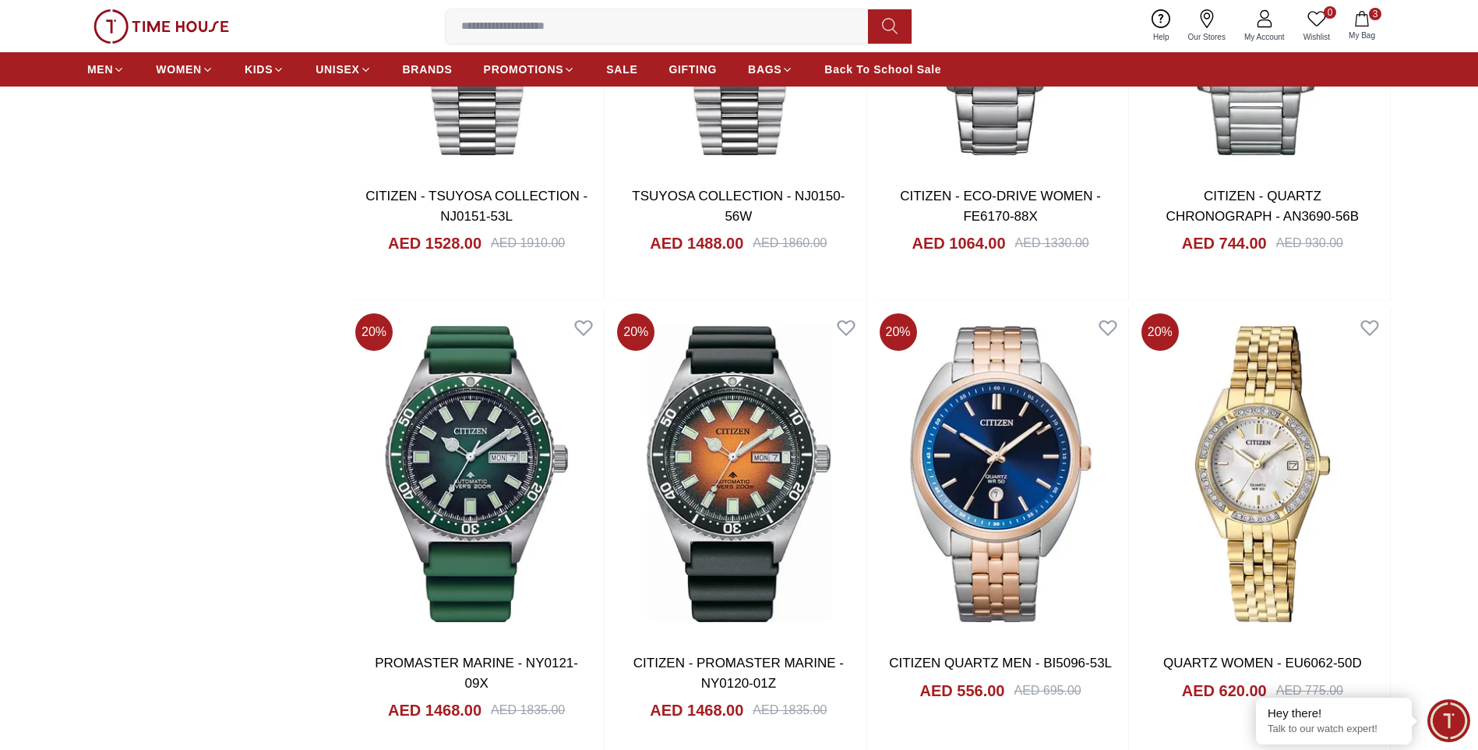
scroll to position [5568, 0]
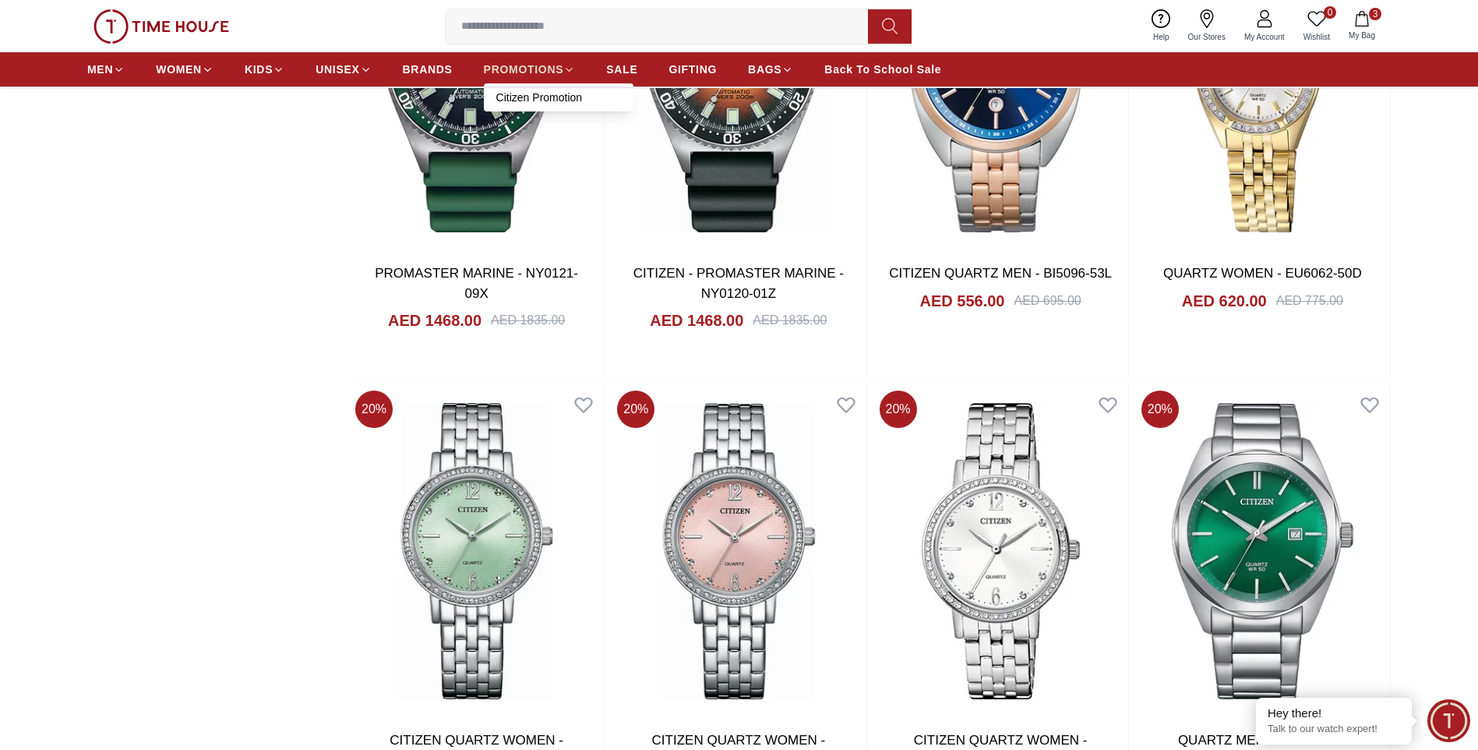
click at [517, 70] on span "PROMOTIONS" at bounding box center [524, 70] width 80 height 16
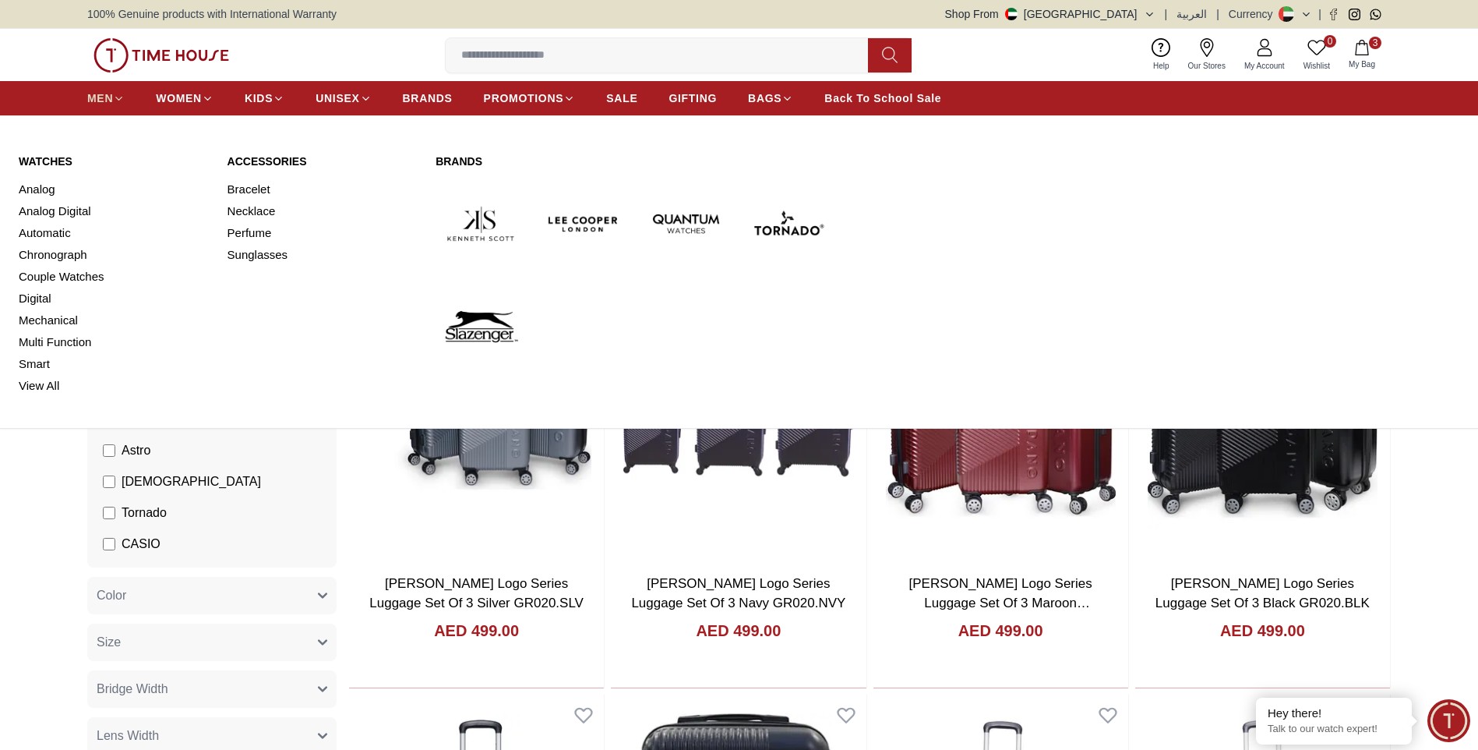
click at [90, 98] on span "MEN" at bounding box center [100, 98] width 26 height 16
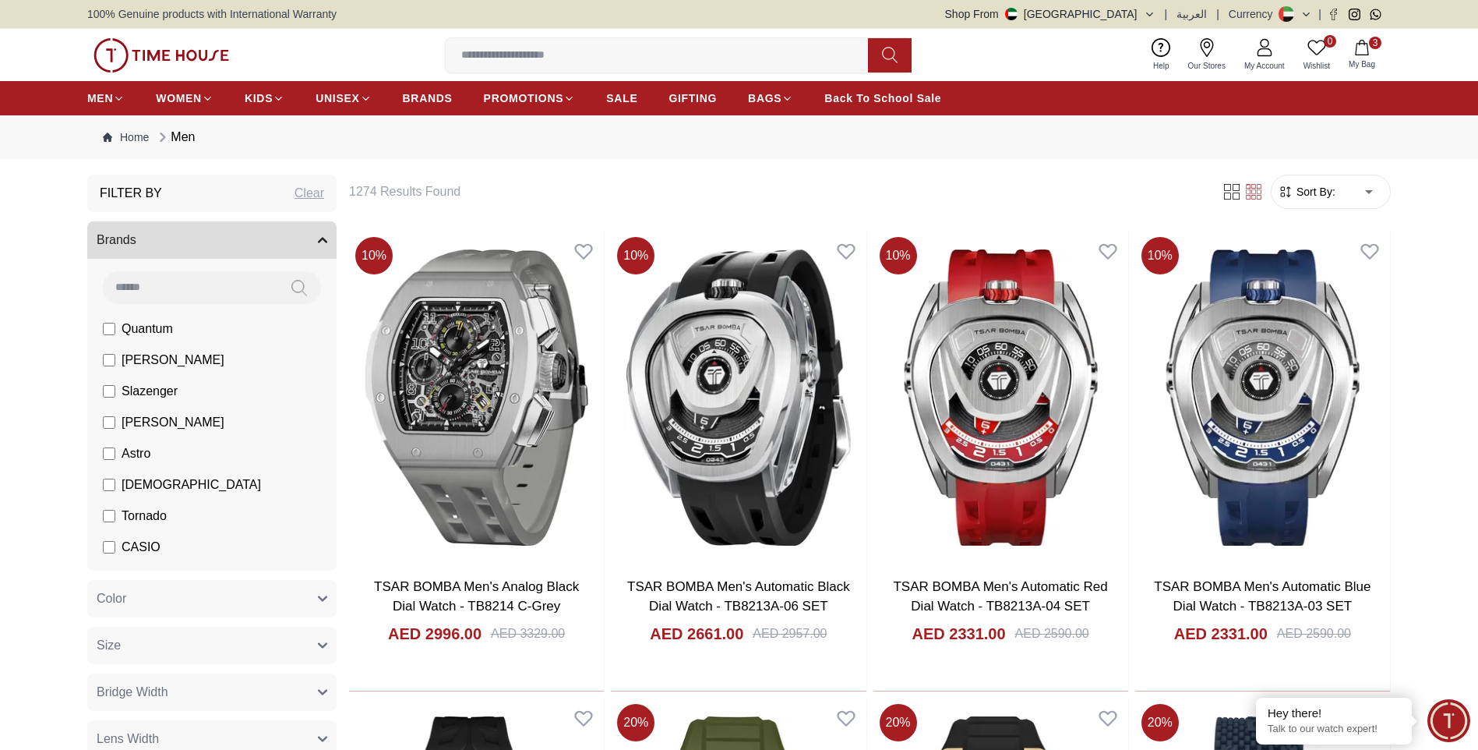
click at [1310, 197] on span "Sort By:" at bounding box center [1315, 192] width 42 height 16
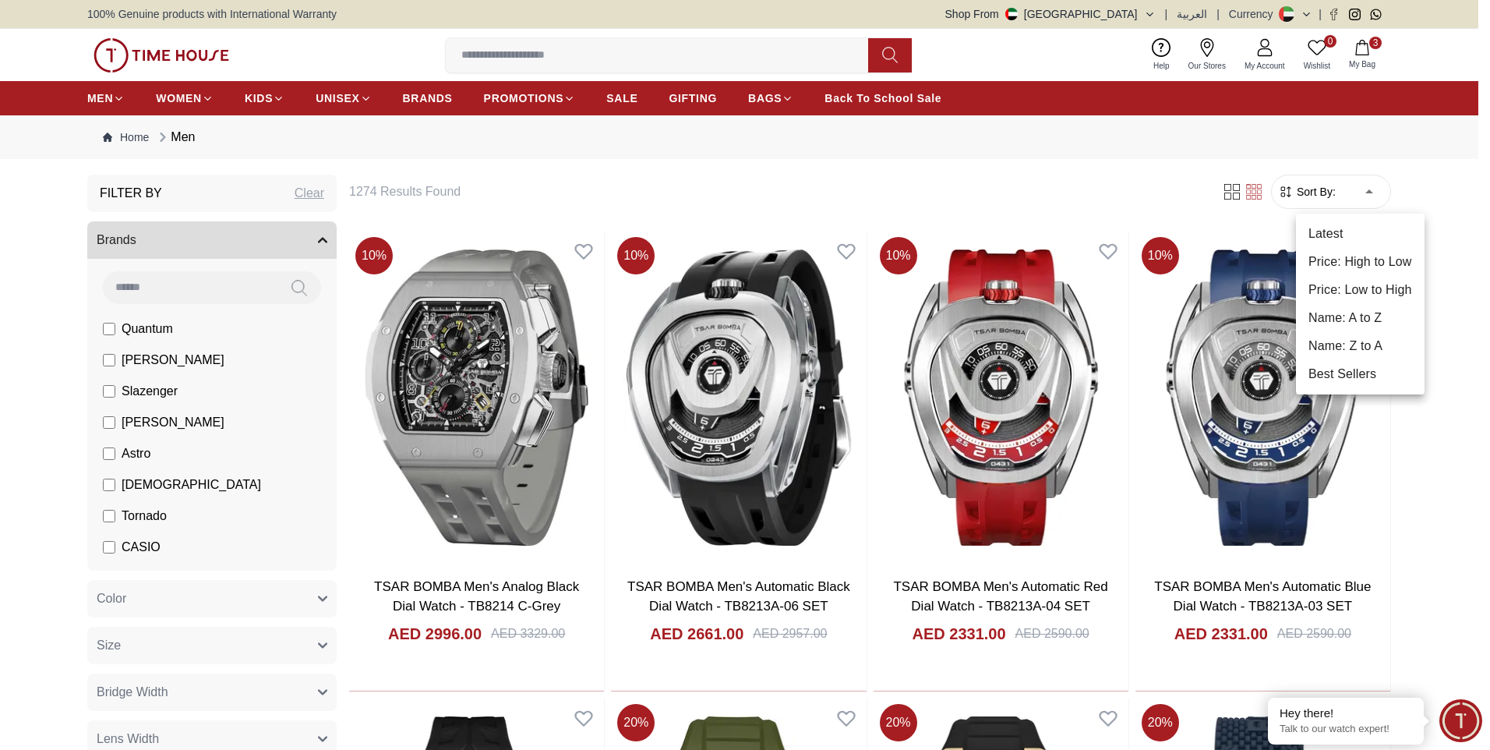
click at [1369, 283] on li "Price: Low to High" at bounding box center [1360, 290] width 129 height 28
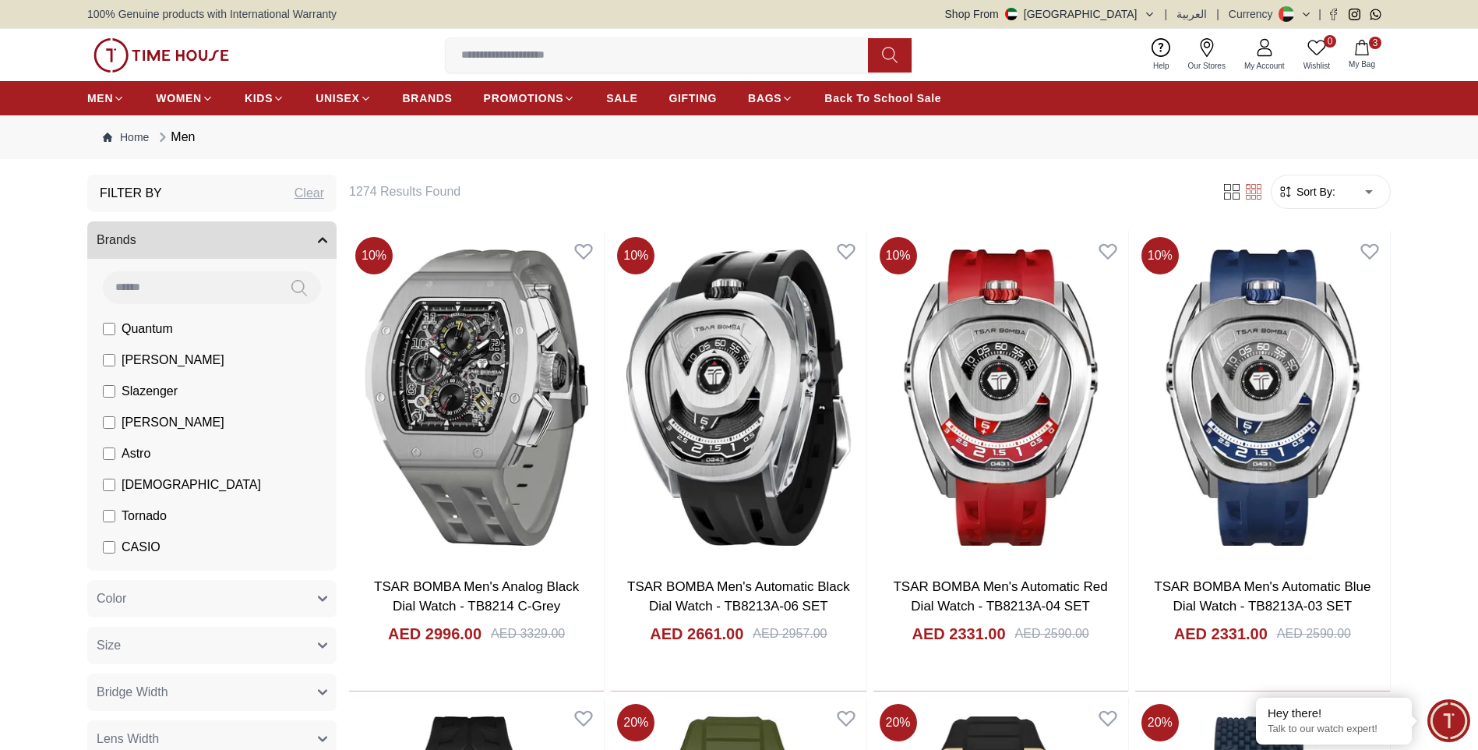
type input "*"
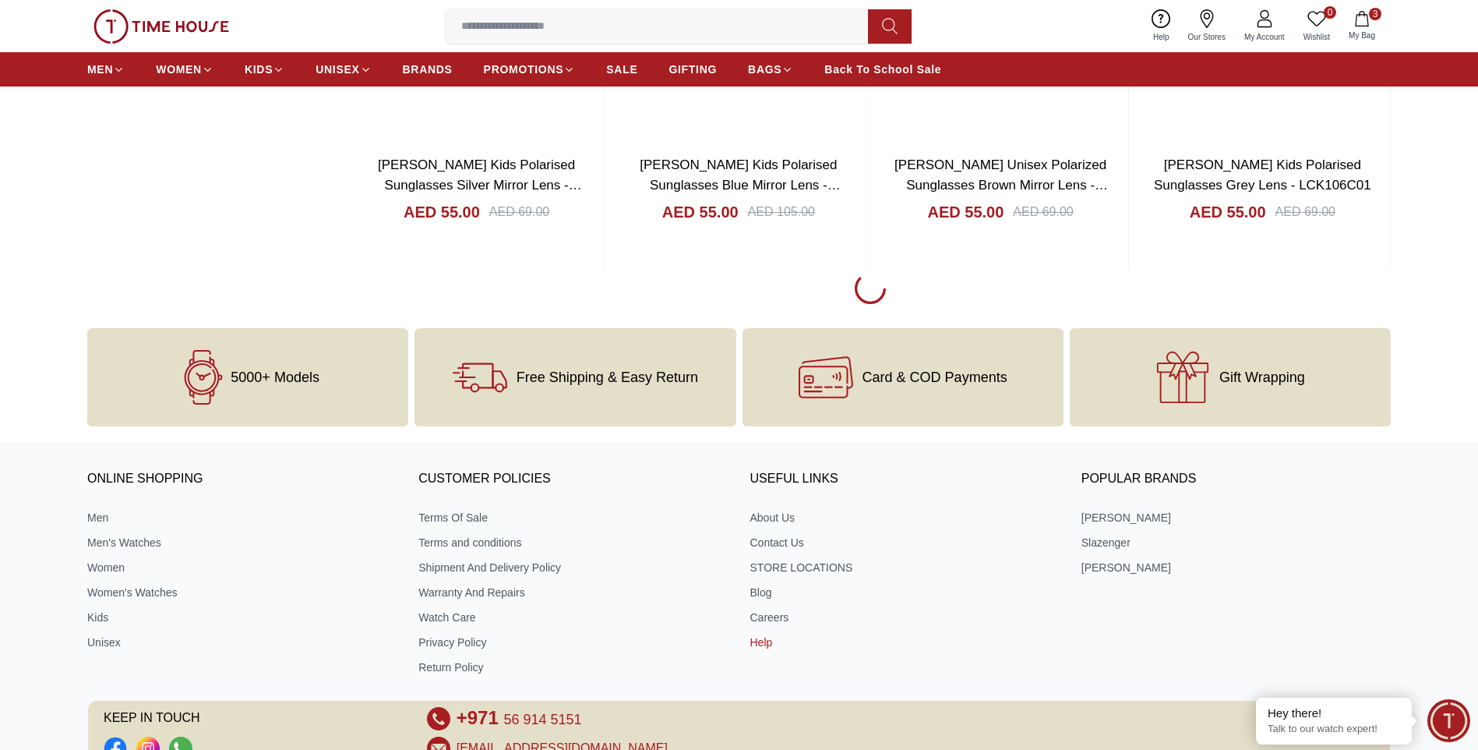
scroll to position [2054, 0]
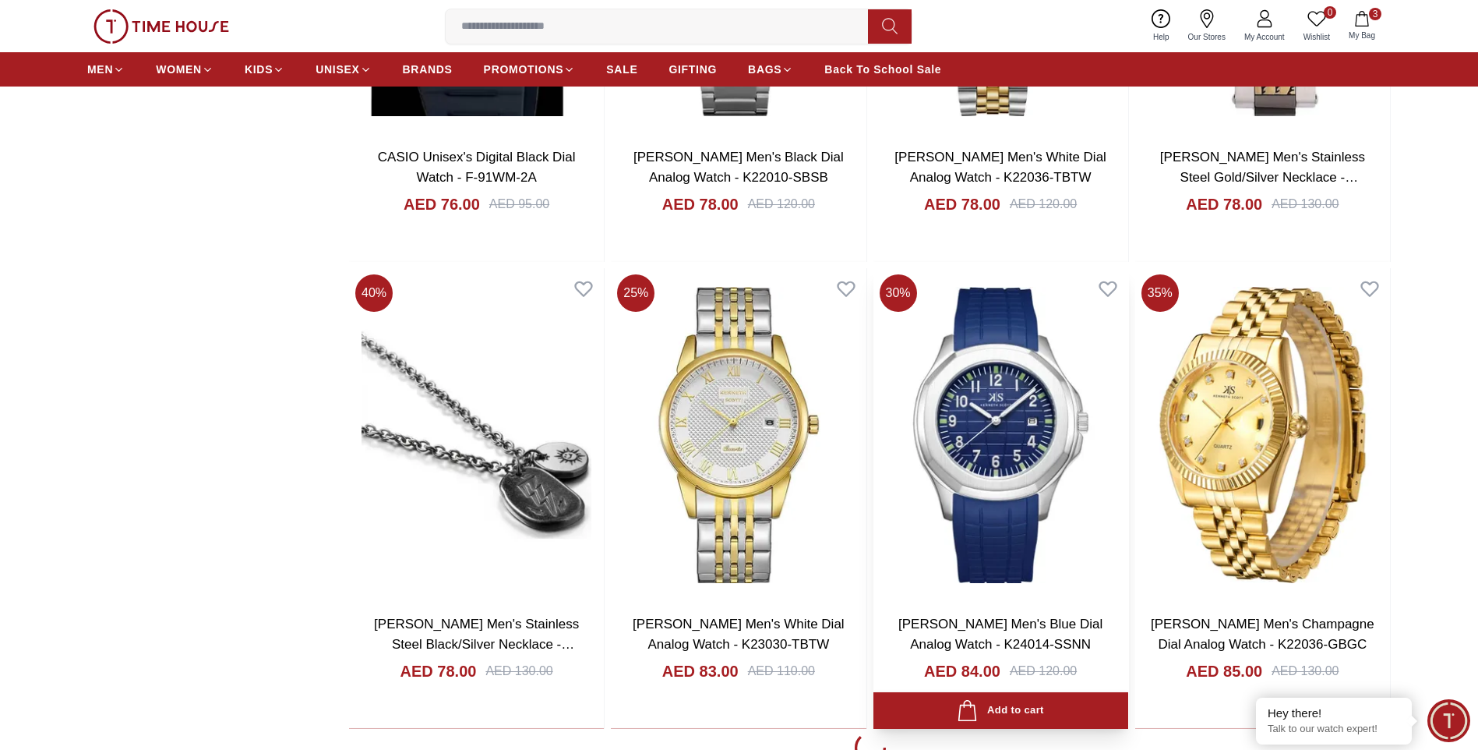
scroll to position [6730, 0]
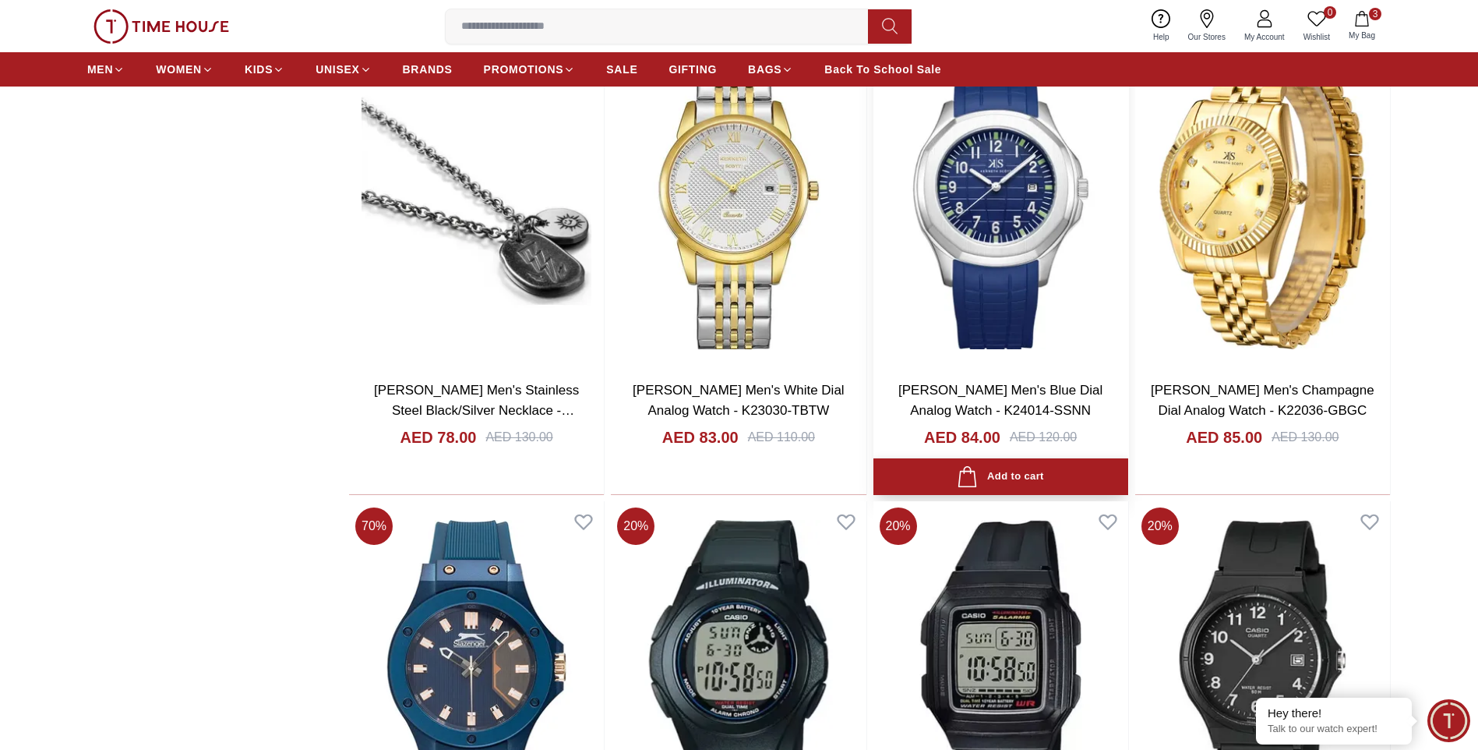
scroll to position [6886, 0]
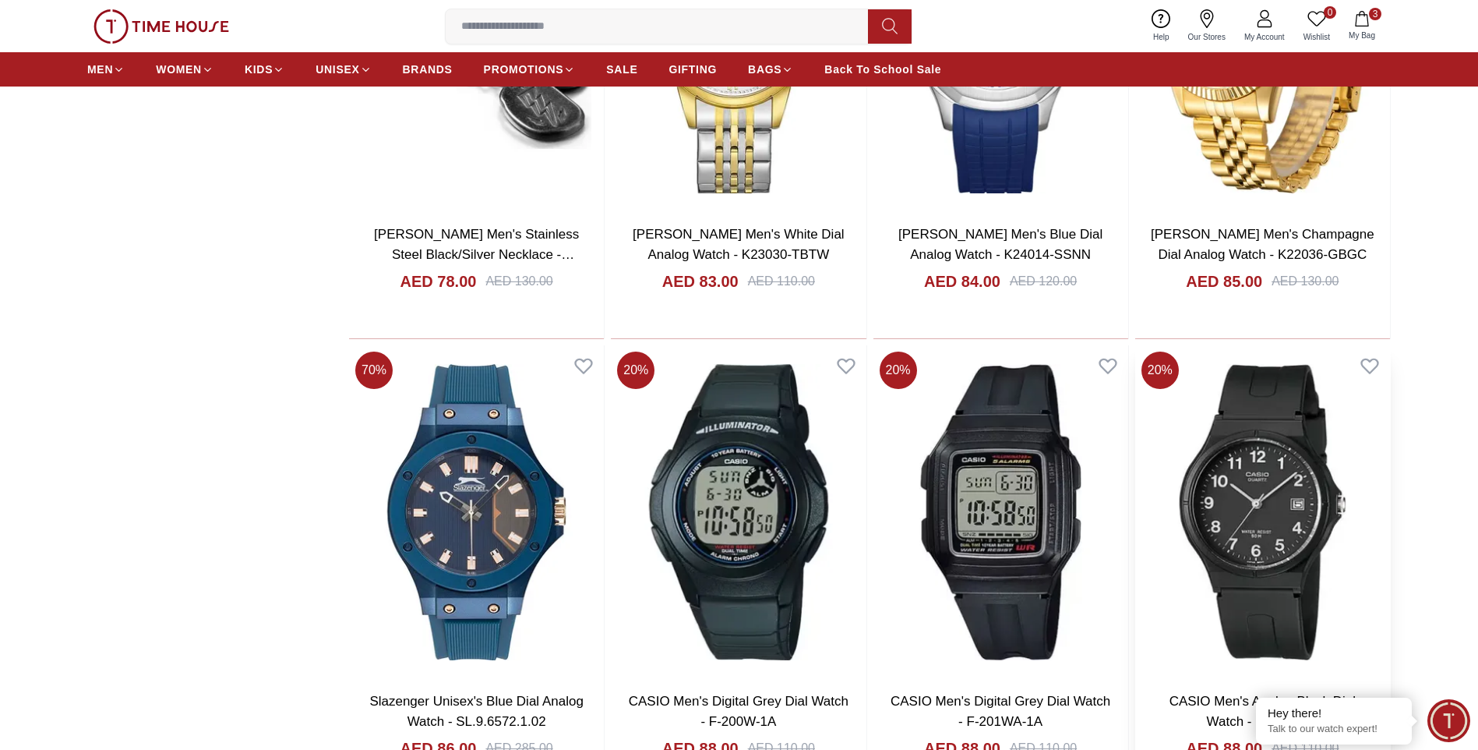
click at [1252, 512] on img at bounding box center [1262, 512] width 255 height 334
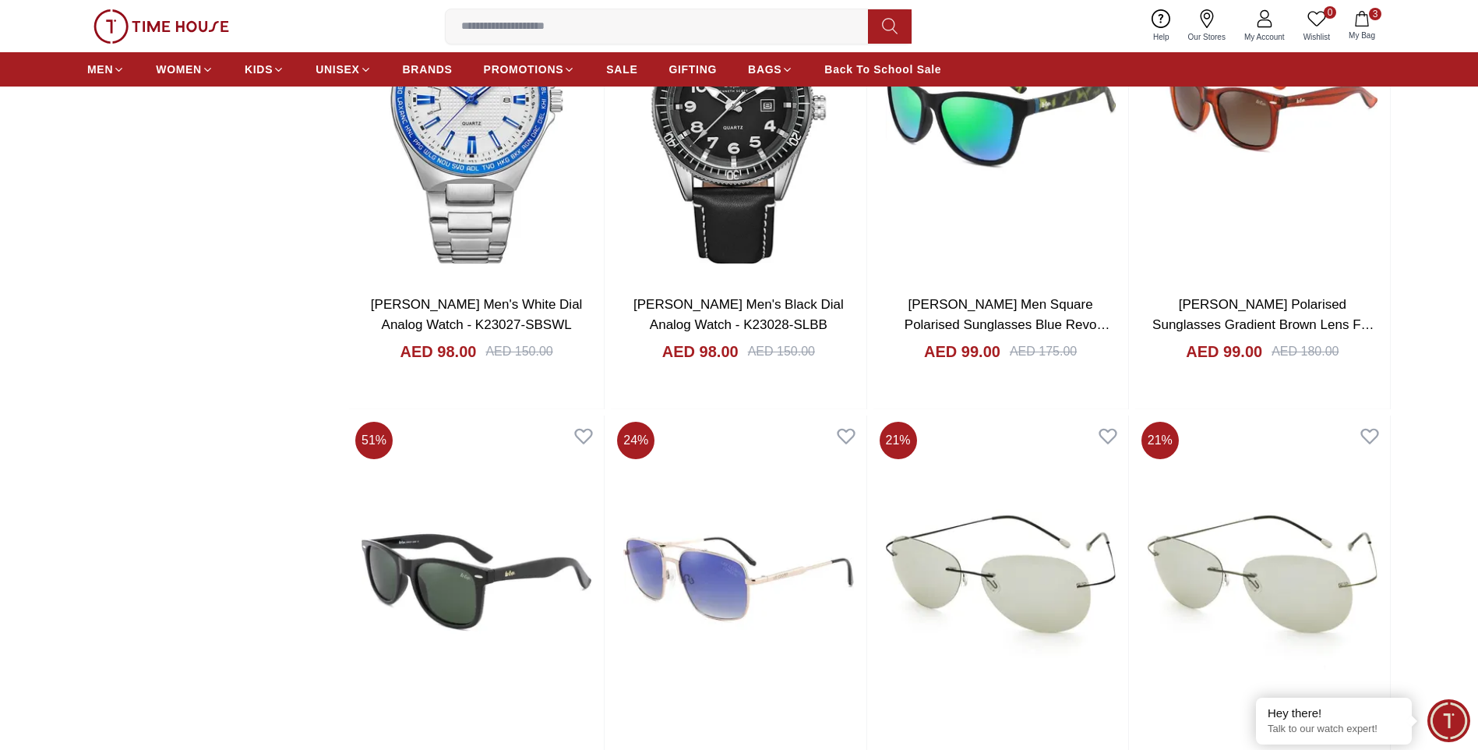
scroll to position [10006, 0]
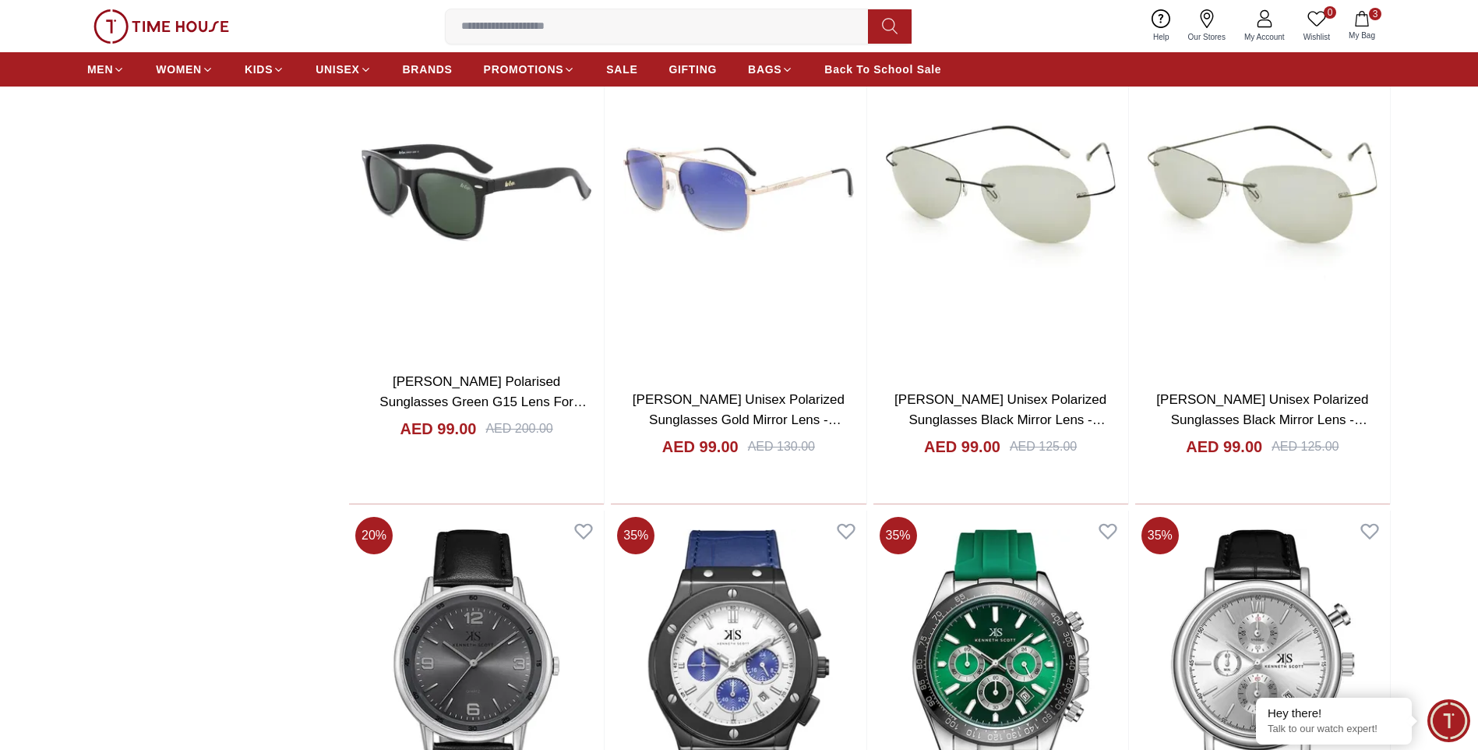
click at [584, 31] on input at bounding box center [663, 26] width 435 height 31
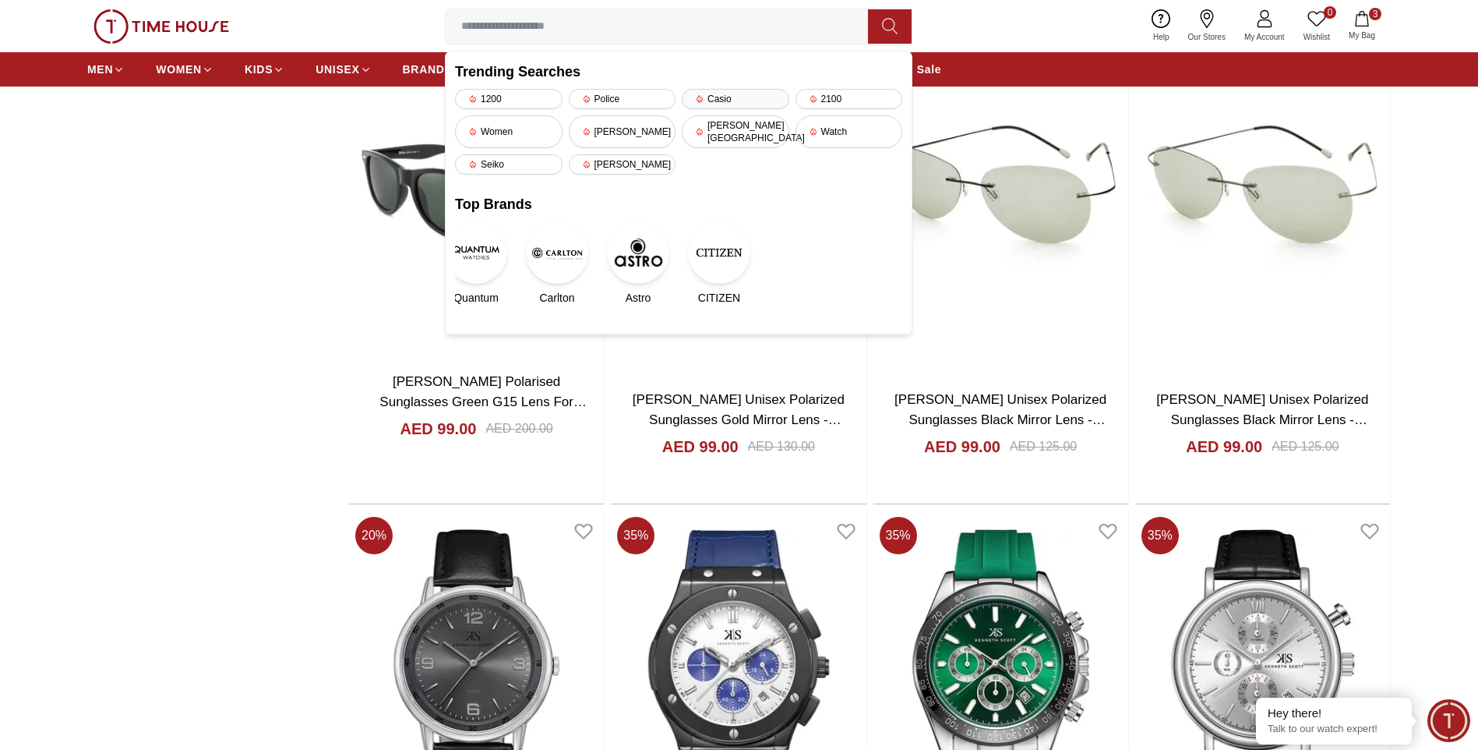
click at [712, 97] on div "Casio" at bounding box center [736, 99] width 108 height 20
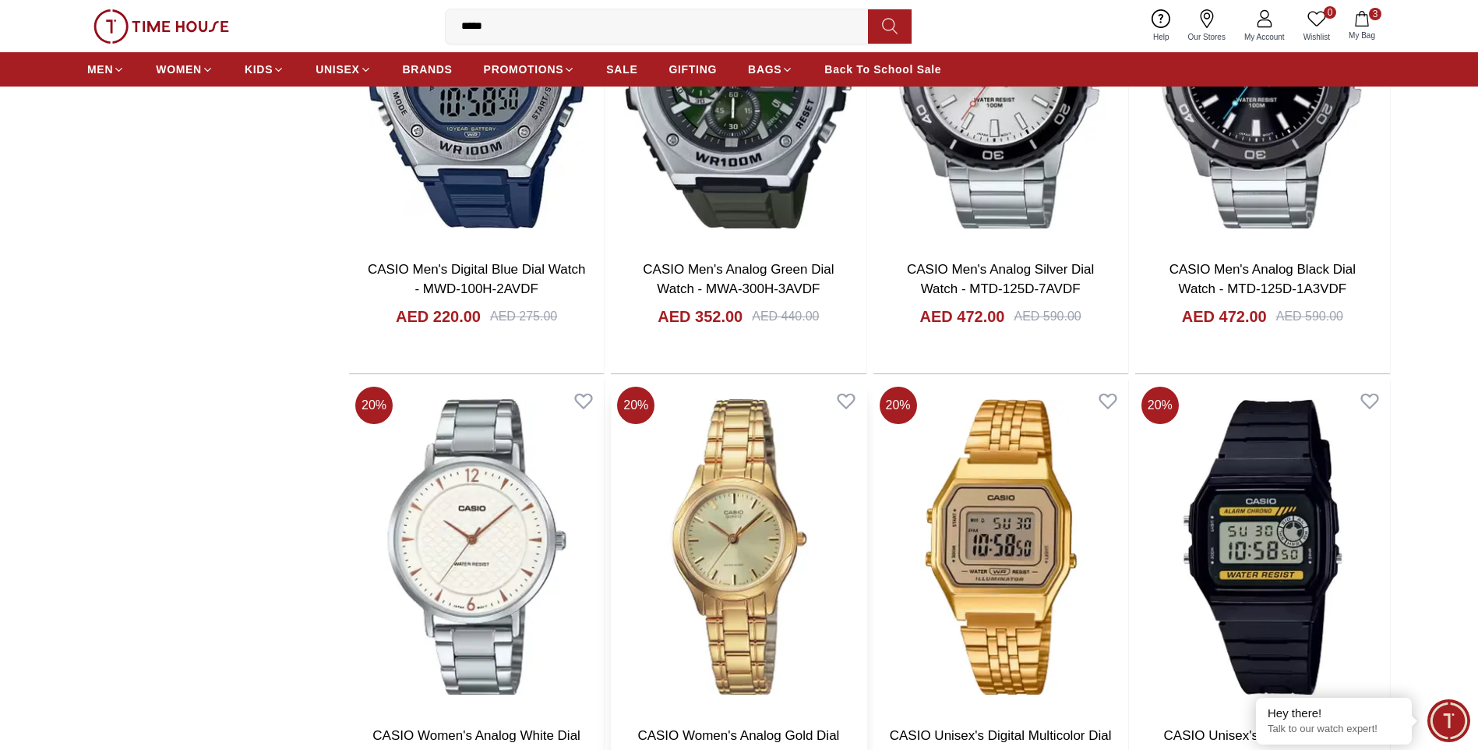
scroll to position [2104, 0]
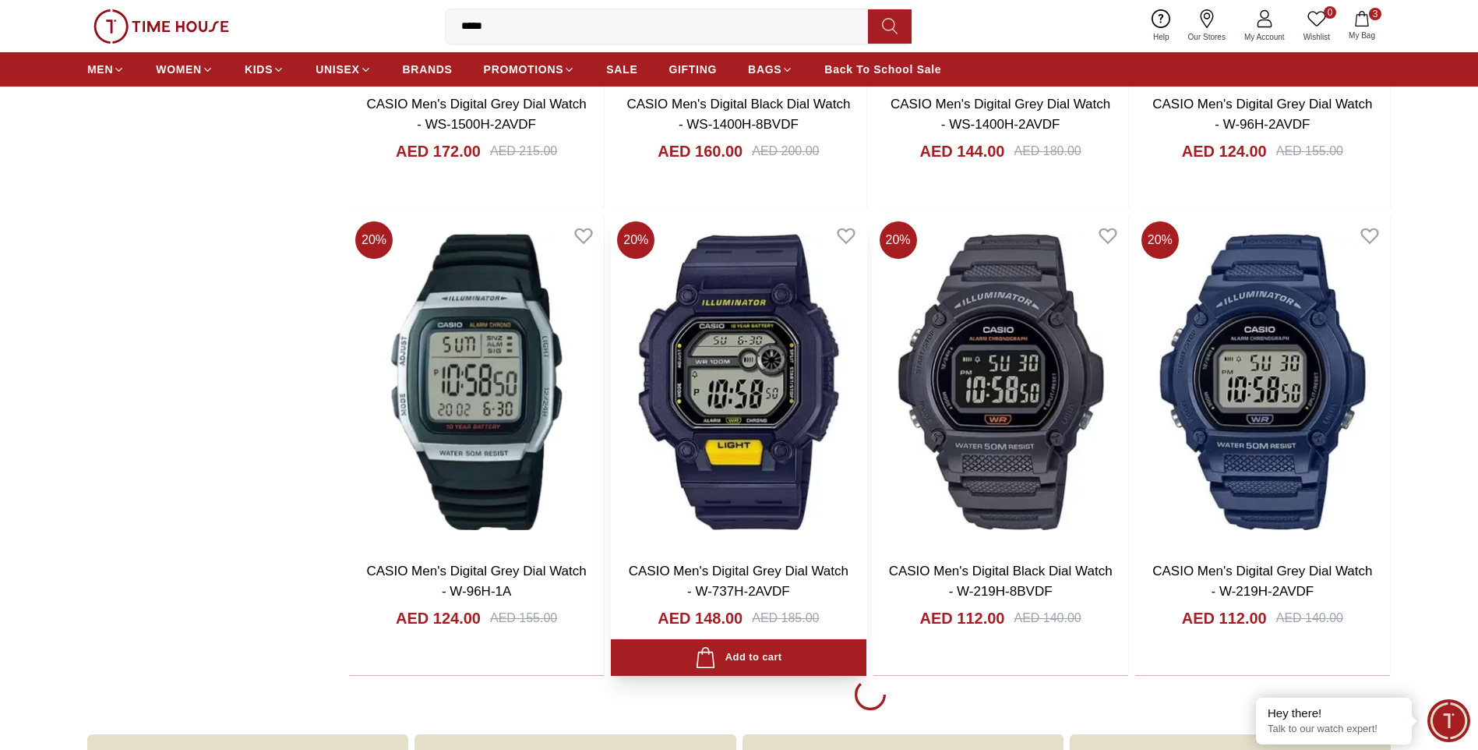
scroll to position [6858, 0]
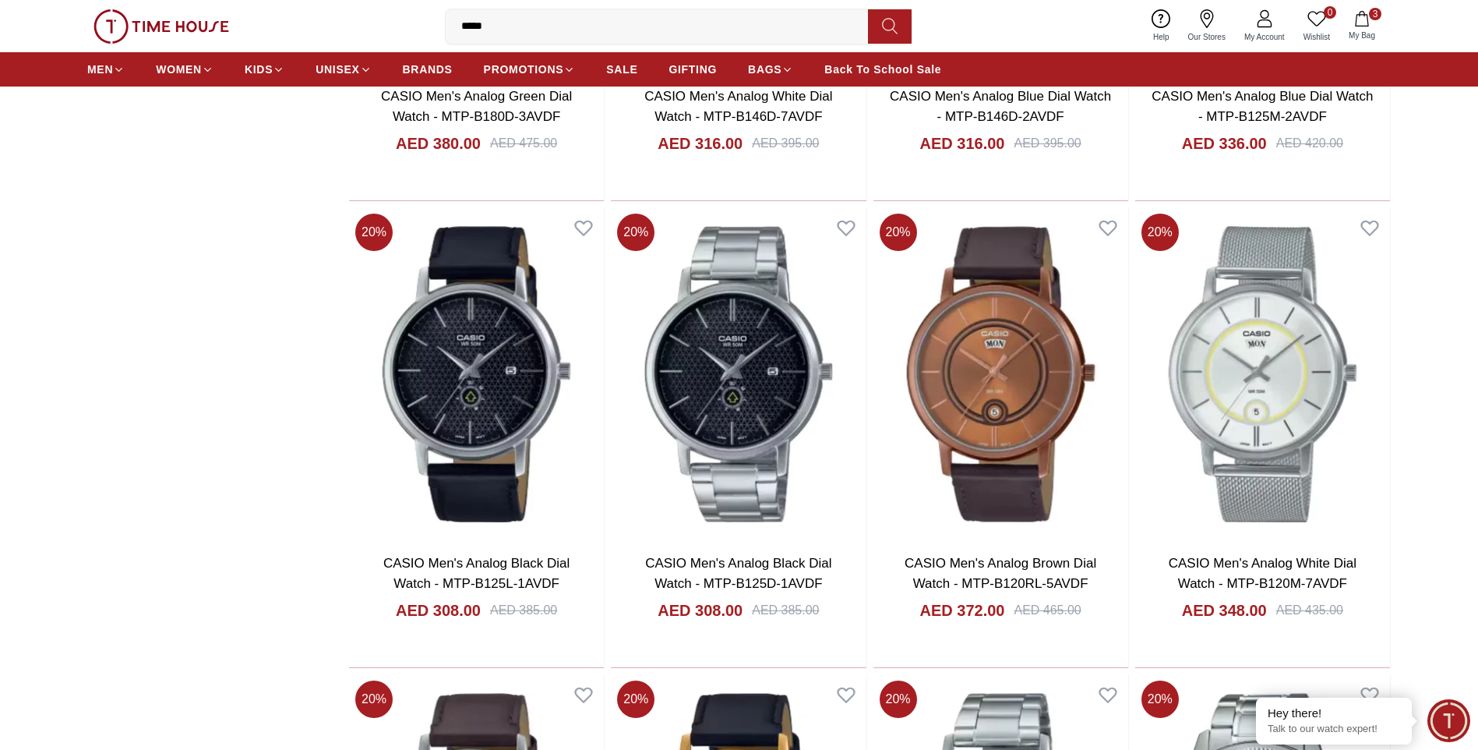
scroll to position [10989, 0]
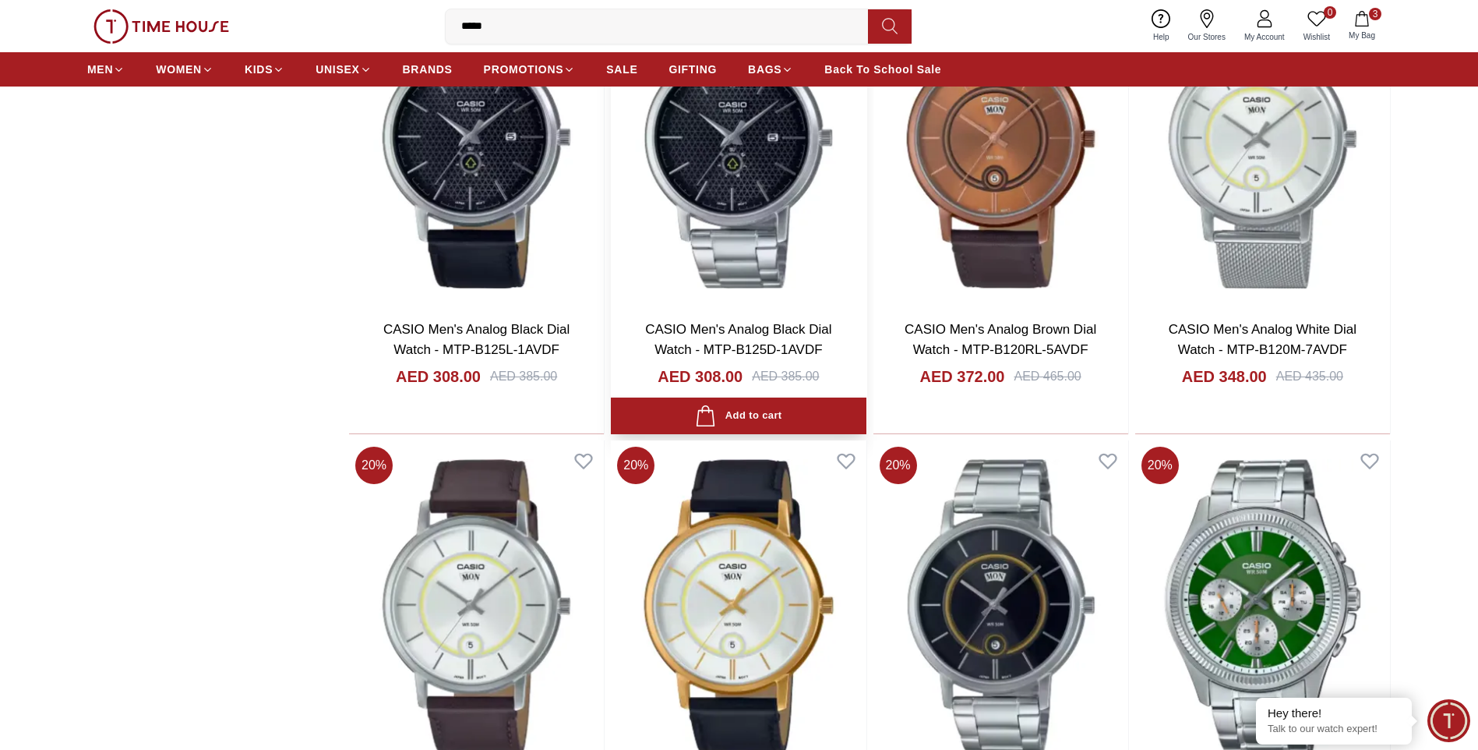
click at [716, 242] on img at bounding box center [738, 141] width 255 height 334
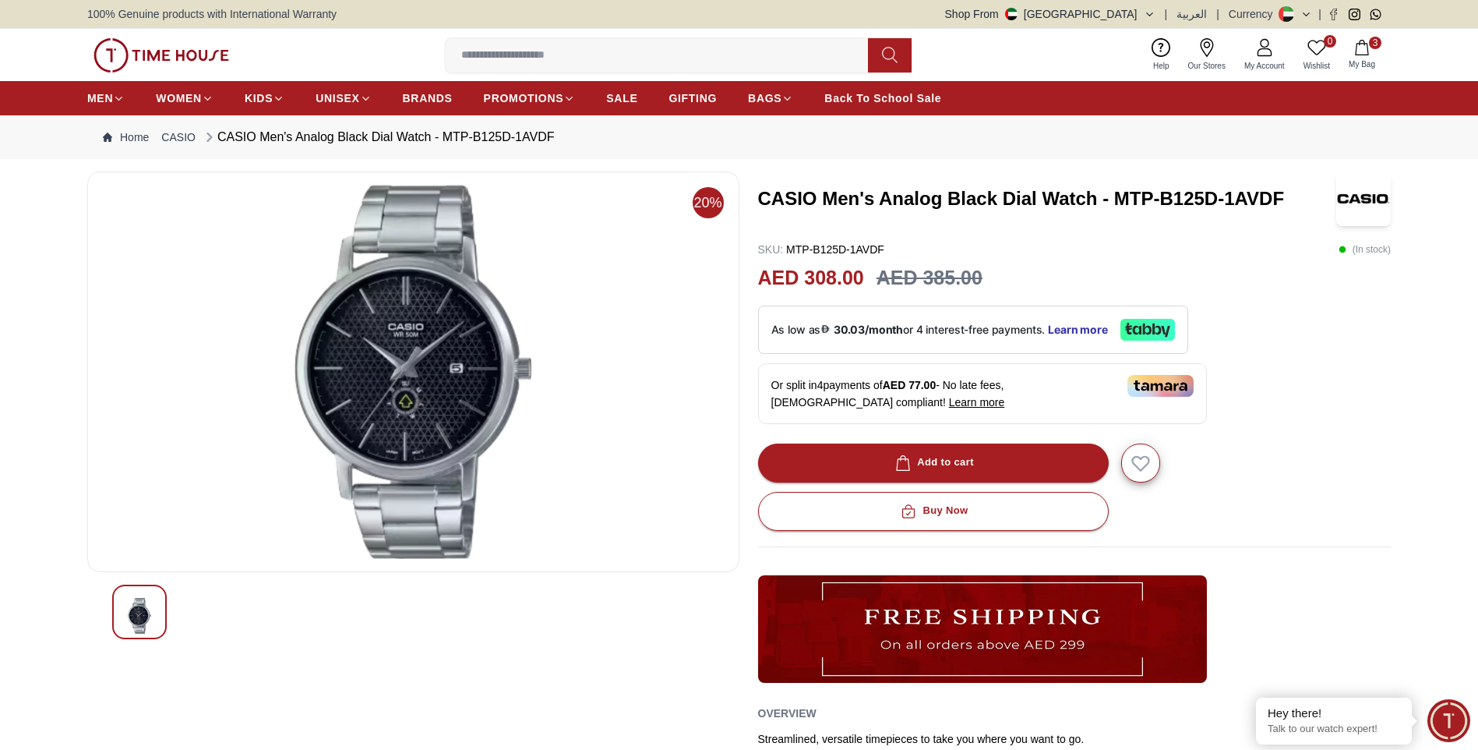
click at [440, 401] on img at bounding box center [414, 372] width 626 height 374
